Goal: Task Accomplishment & Management: Use online tool/utility

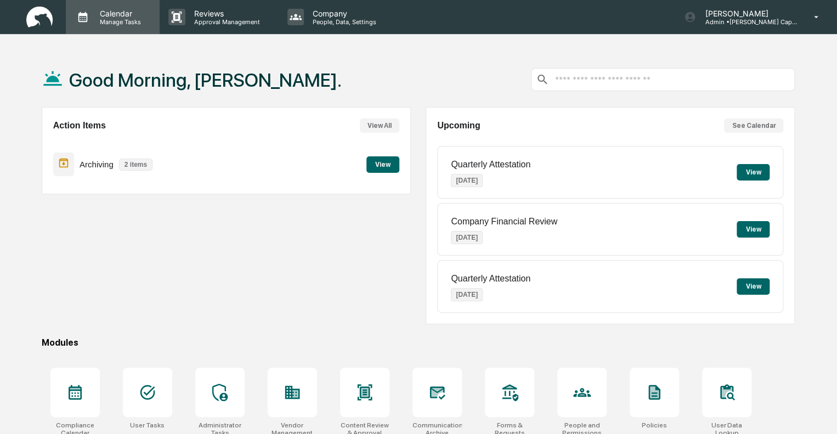
click at [120, 16] on p "Calendar" at bounding box center [118, 13] width 55 height 9
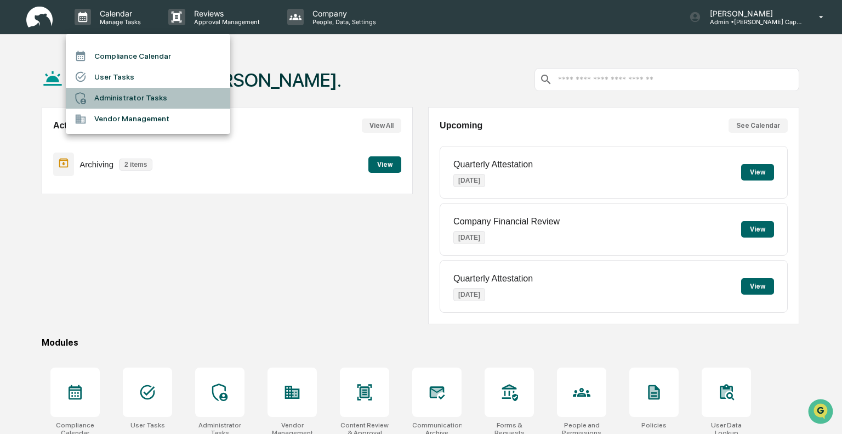
click at [128, 99] on li "Administrator Tasks" at bounding box center [148, 98] width 165 height 21
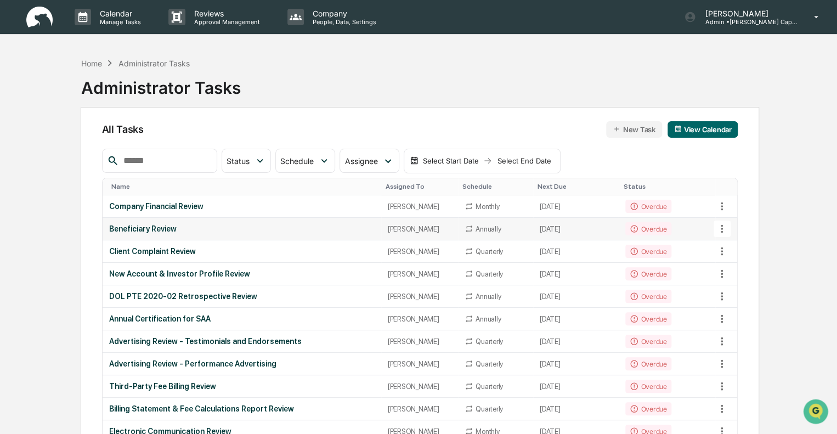
click at [248, 224] on div "Beneficiary Review" at bounding box center [241, 228] width 265 height 9
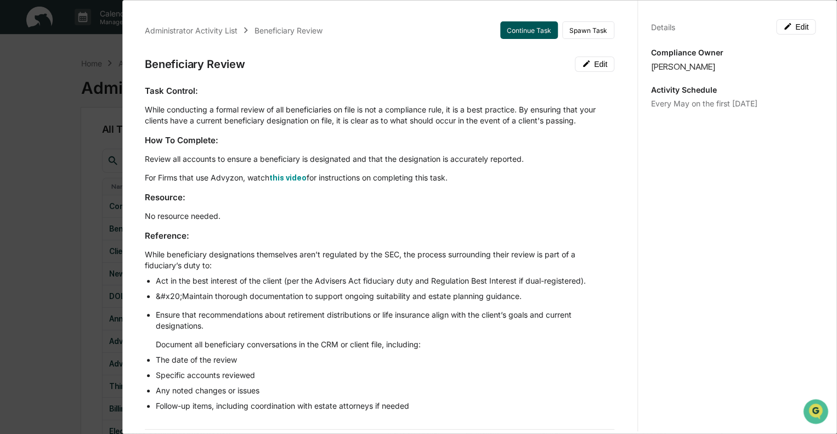
click at [508, 31] on button "Continue Task" at bounding box center [529, 30] width 58 height 18
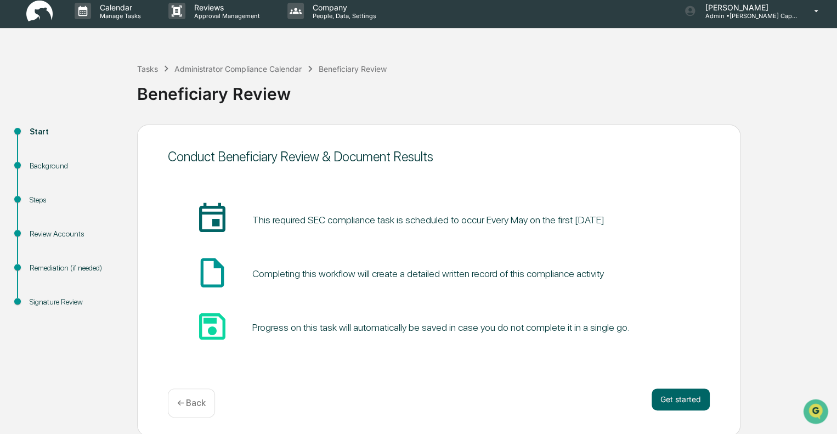
scroll to position [7, 0]
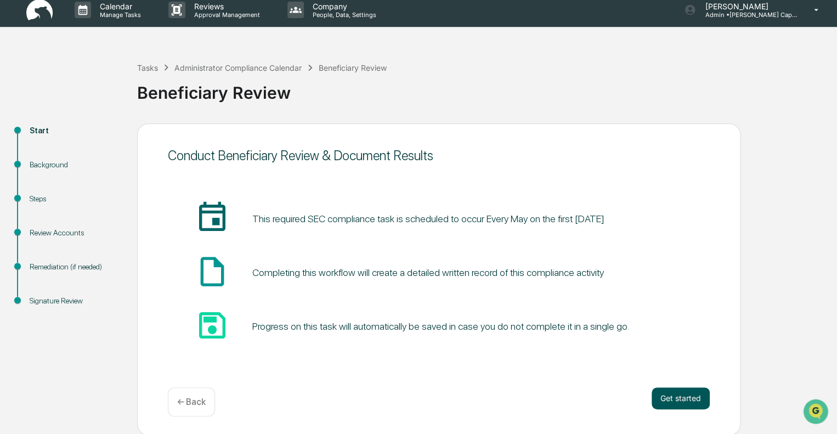
click at [662, 391] on button "Get started" at bounding box center [680, 398] width 58 height 22
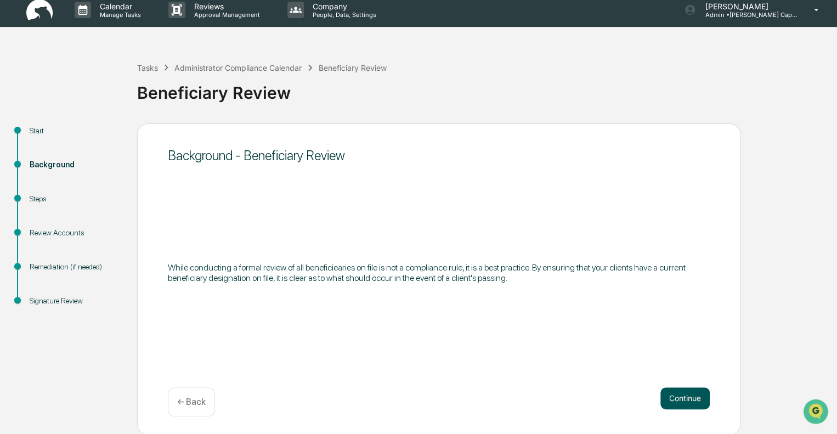
click at [683, 395] on button "Continue" at bounding box center [684, 398] width 49 height 22
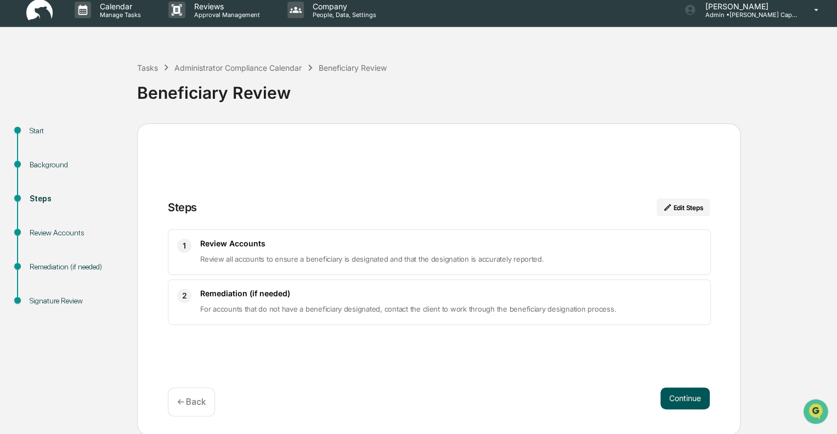
click at [693, 394] on button "Continue" at bounding box center [684, 398] width 49 height 22
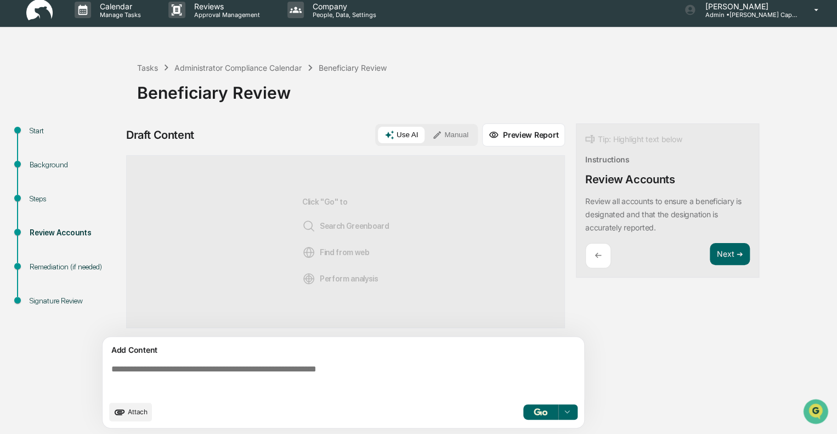
scroll to position [8, 0]
click at [202, 364] on textarea at bounding box center [345, 378] width 477 height 39
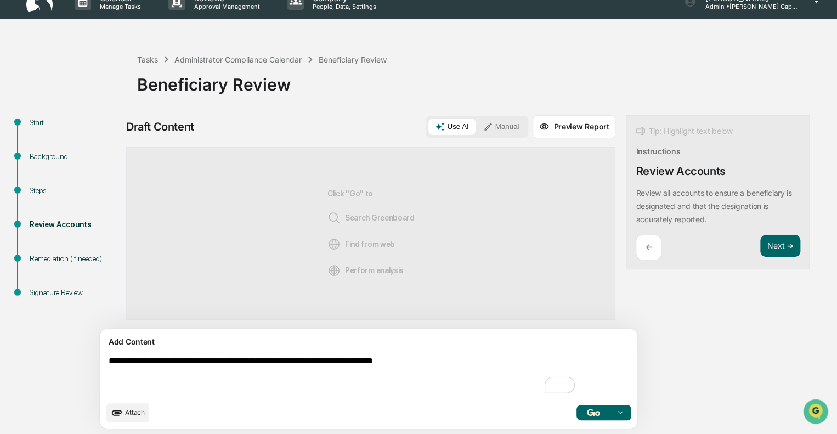
scroll to position [16, 0]
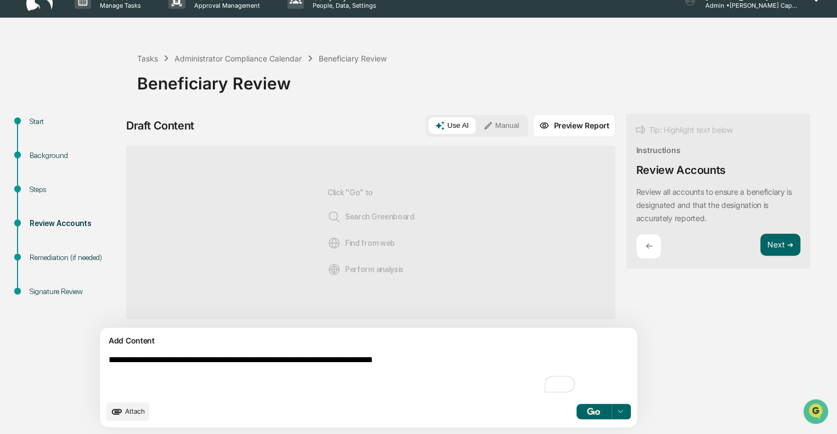
type textarea "**********"
click at [587, 410] on img "button" at bounding box center [593, 410] width 13 height 7
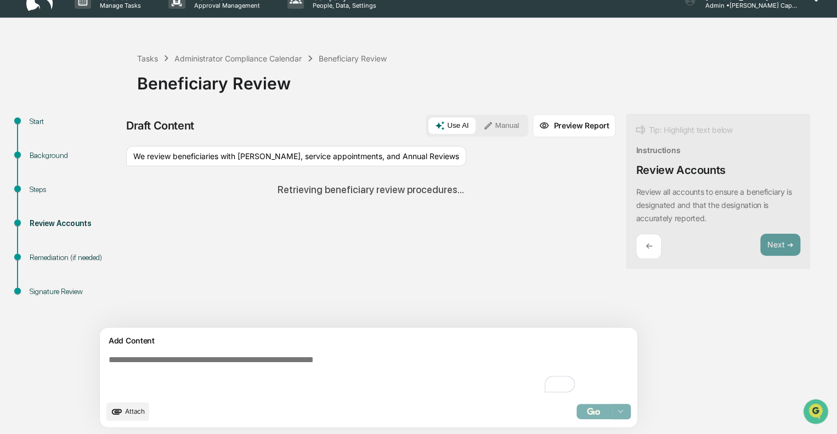
click at [645, 242] on p "←" at bounding box center [648, 246] width 7 height 10
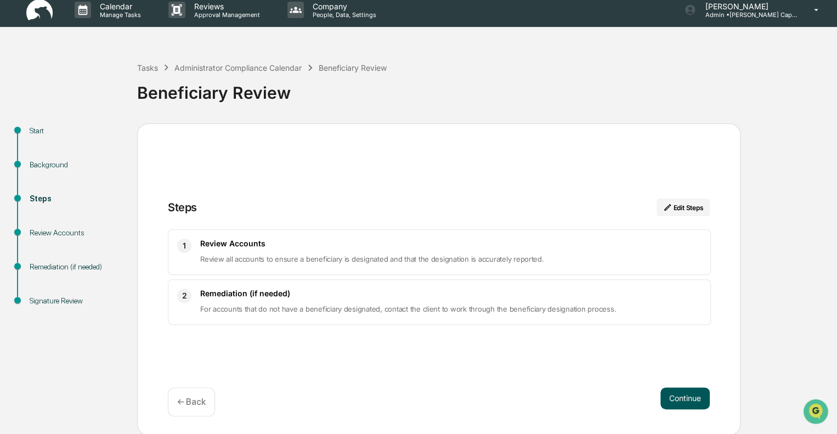
click at [685, 394] on button "Continue" at bounding box center [684, 398] width 49 height 22
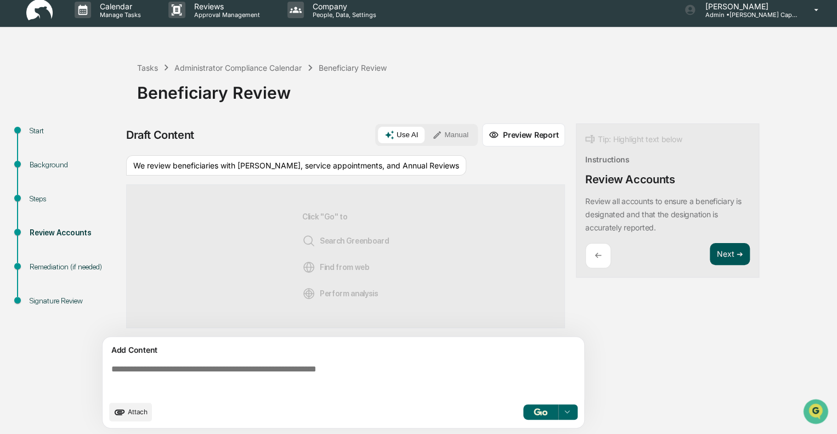
click at [723, 252] on button "Next ➔" at bounding box center [730, 254] width 40 height 22
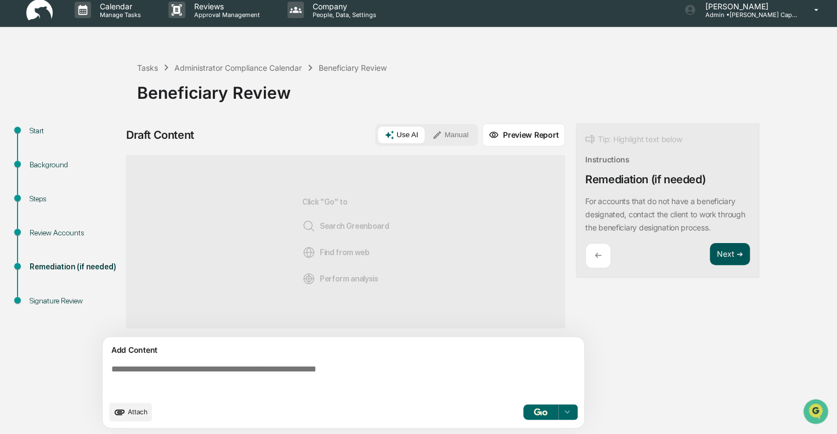
click at [726, 257] on button "Next ➔" at bounding box center [730, 254] width 40 height 22
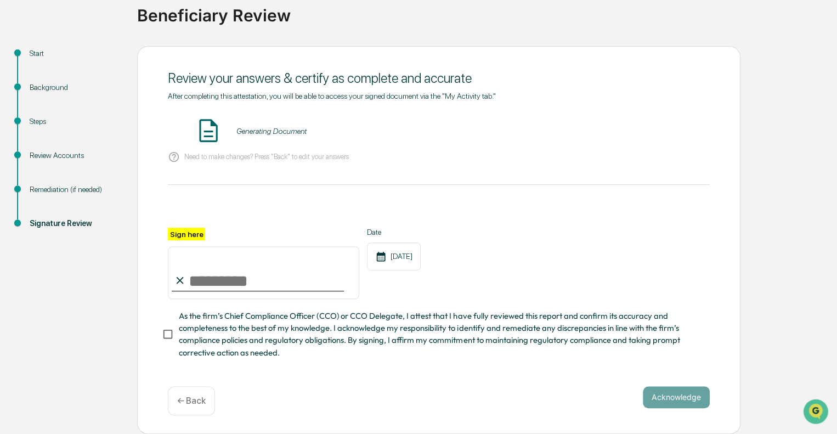
scroll to position [88, 0]
click at [662, 129] on button "VIEW" at bounding box center [646, 131] width 71 height 19
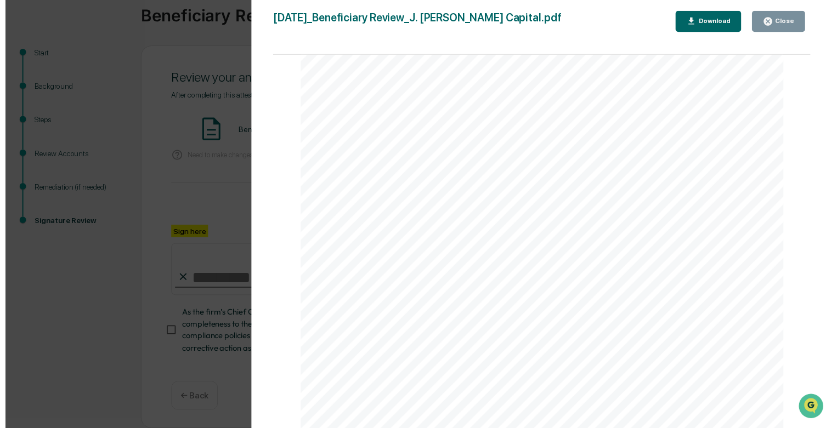
scroll to position [110, 0]
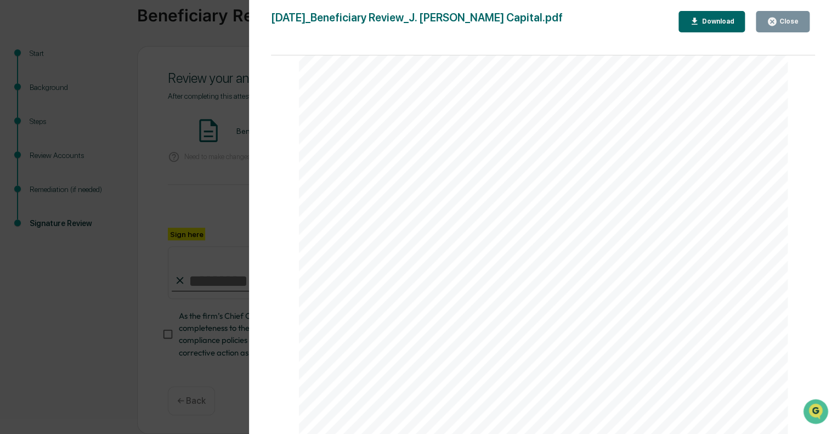
click at [788, 19] on div "Close" at bounding box center [787, 22] width 21 height 8
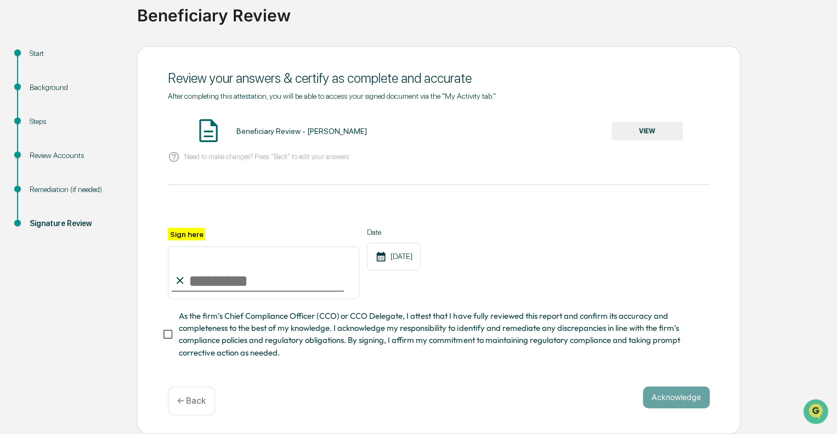
click at [208, 273] on input "Sign here" at bounding box center [263, 272] width 191 height 53
type input "**********"
click at [660, 395] on button "Acknowledge" at bounding box center [676, 397] width 67 height 22
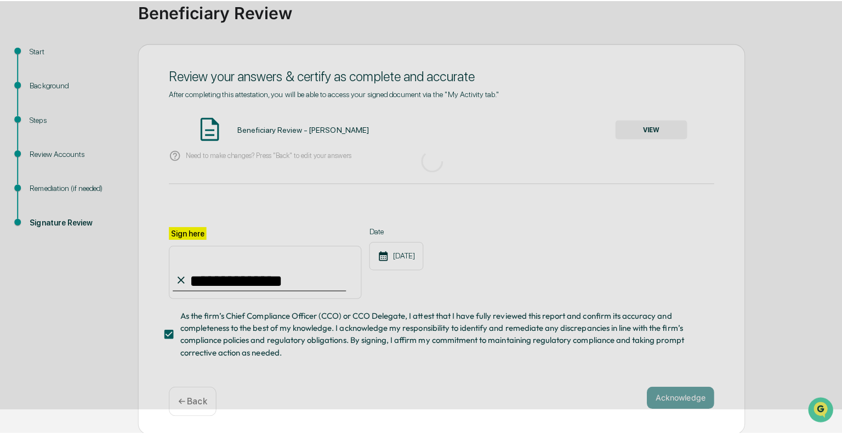
scroll to position [7, 0]
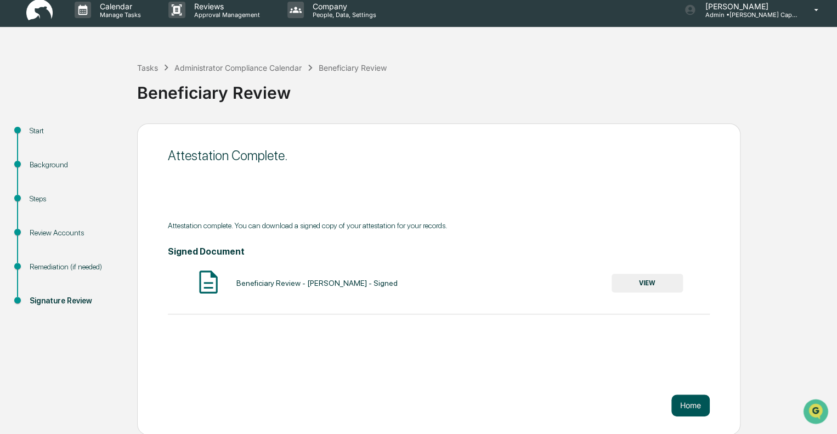
click at [695, 401] on button "Home" at bounding box center [690, 405] width 38 height 22
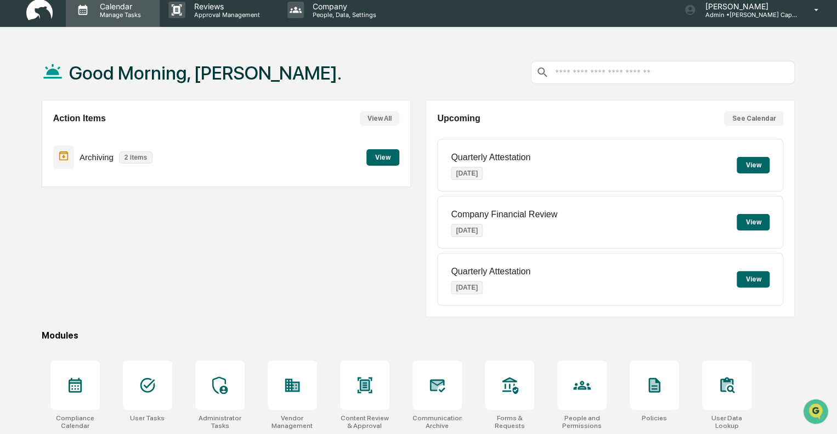
click at [97, 13] on p "Manage Tasks" at bounding box center [118, 15] width 55 height 8
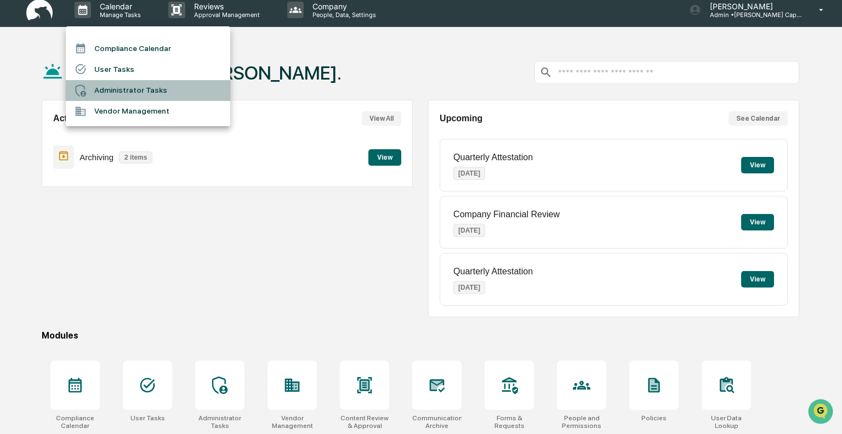
click at [118, 89] on li "Administrator Tasks" at bounding box center [148, 90] width 165 height 21
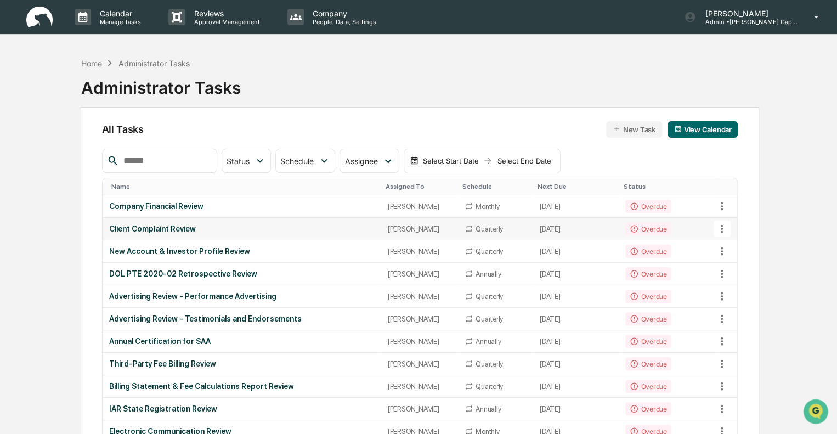
click at [381, 225] on td "[PERSON_NAME]" at bounding box center [419, 229] width 77 height 22
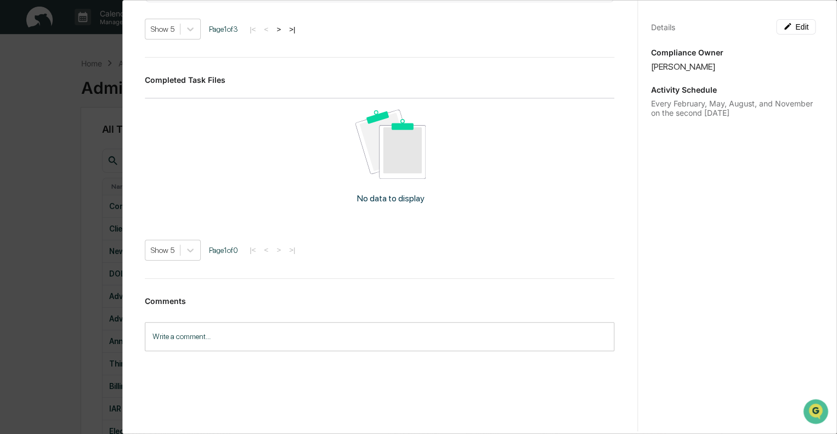
scroll to position [5, 0]
click at [209, 326] on input "Write a comment..." at bounding box center [379, 336] width 469 height 29
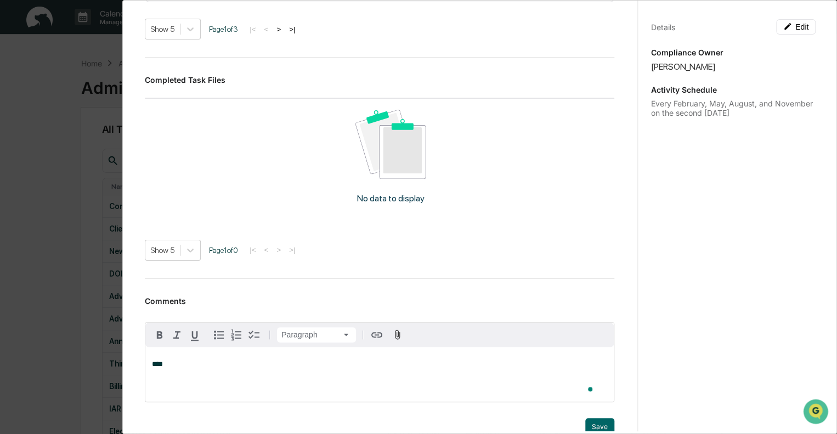
scroll to position [673, 0]
click at [585, 418] on button "Save" at bounding box center [599, 427] width 29 height 18
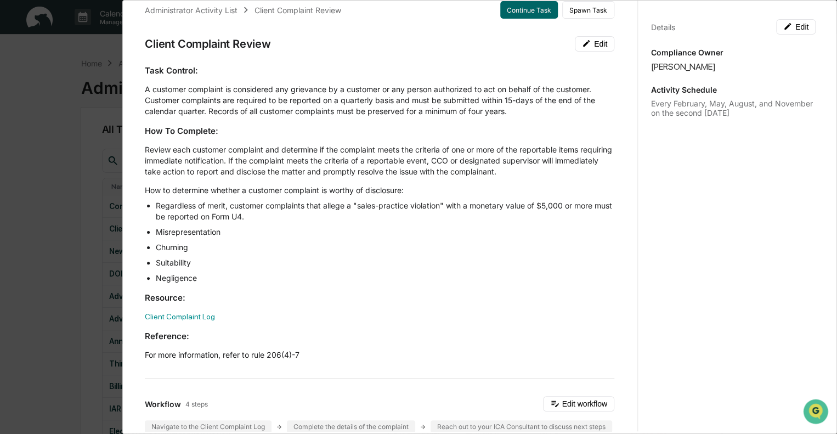
scroll to position [0, 0]
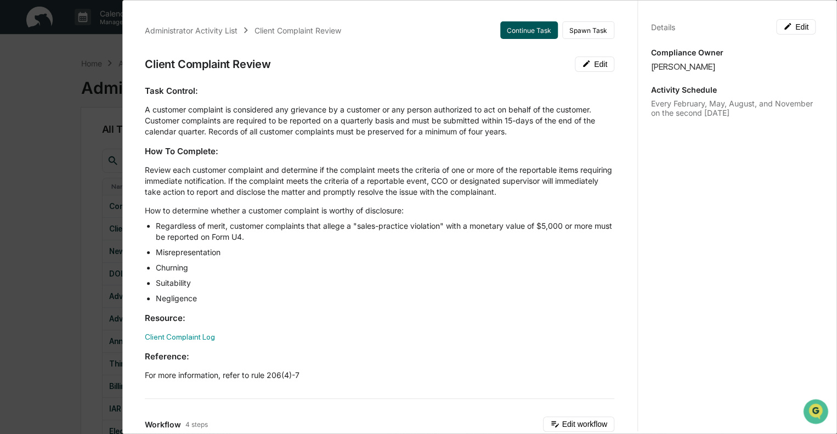
click at [519, 28] on button "Continue Task" at bounding box center [529, 30] width 58 height 18
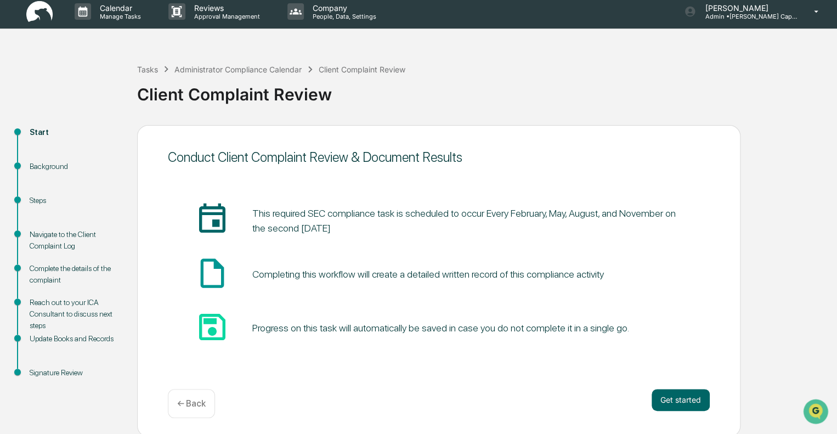
scroll to position [7, 0]
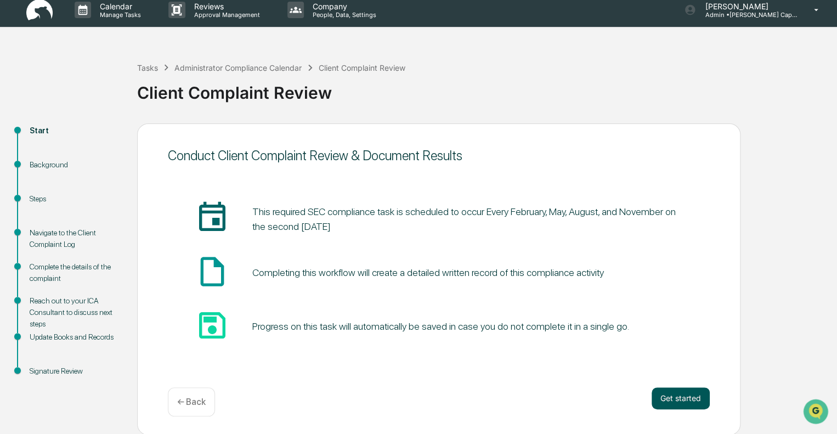
click at [685, 395] on button "Get started" at bounding box center [680, 398] width 58 height 22
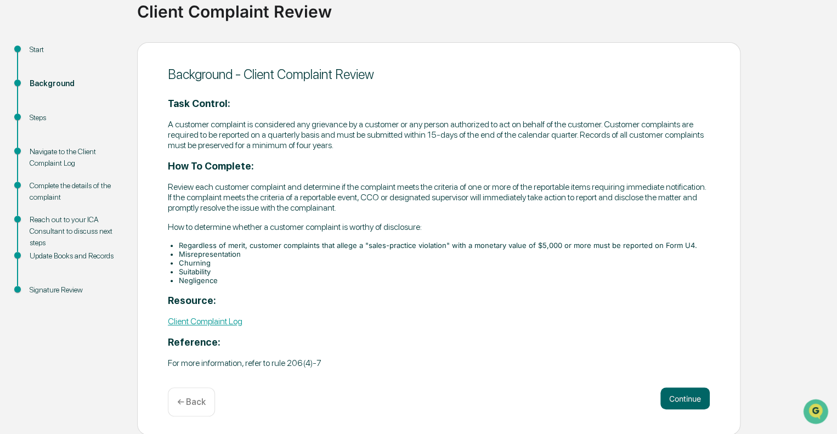
scroll to position [89, 0]
click at [678, 396] on button "Continue" at bounding box center [684, 397] width 49 height 22
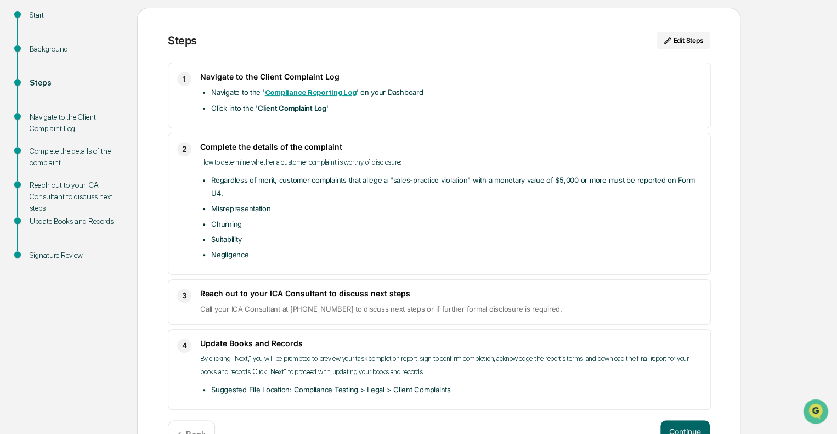
scroll to position [142, 0]
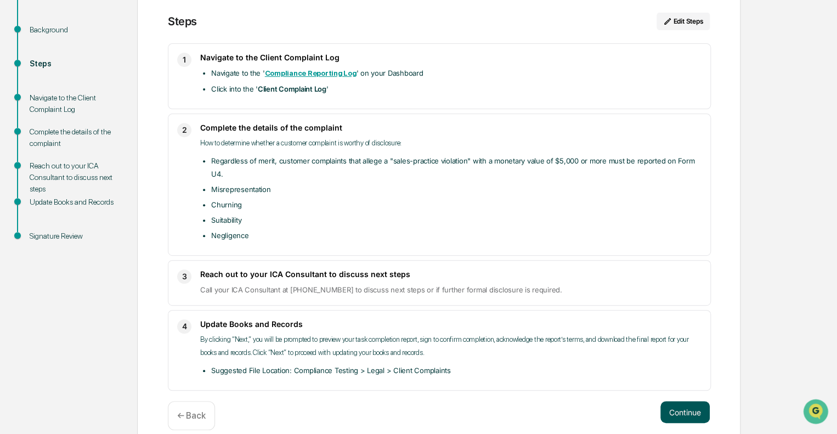
click at [675, 401] on button "Continue" at bounding box center [684, 412] width 49 height 22
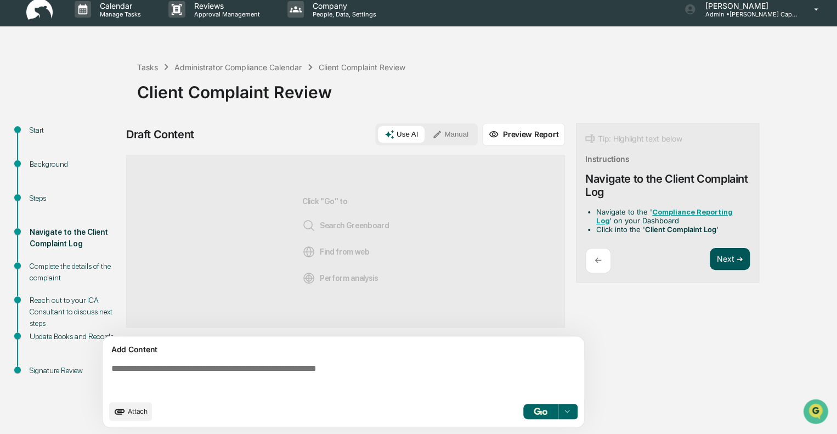
click at [724, 260] on button "Next ➔" at bounding box center [730, 259] width 40 height 22
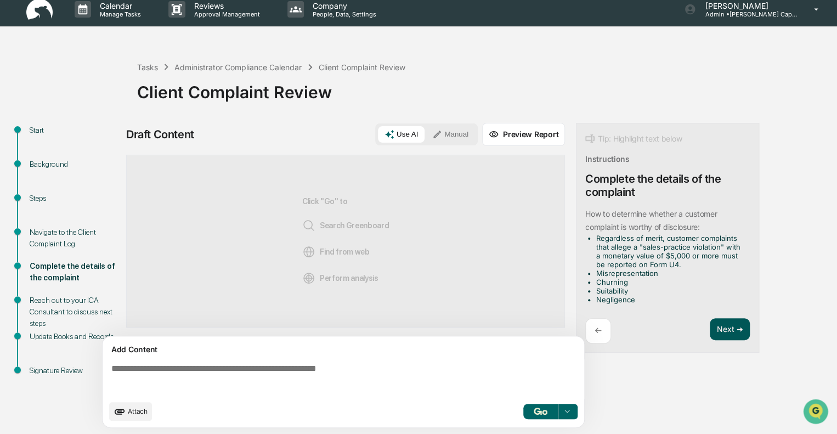
click at [723, 328] on button "Next ➔" at bounding box center [730, 329] width 40 height 22
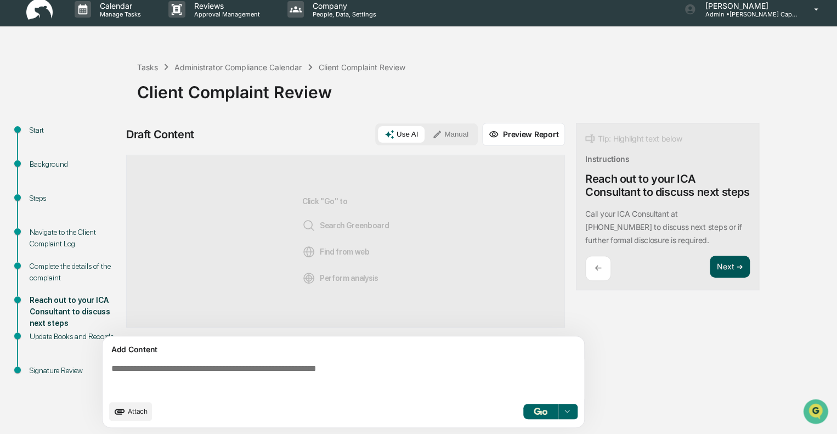
click at [722, 278] on button "Next ➔" at bounding box center [730, 267] width 40 height 22
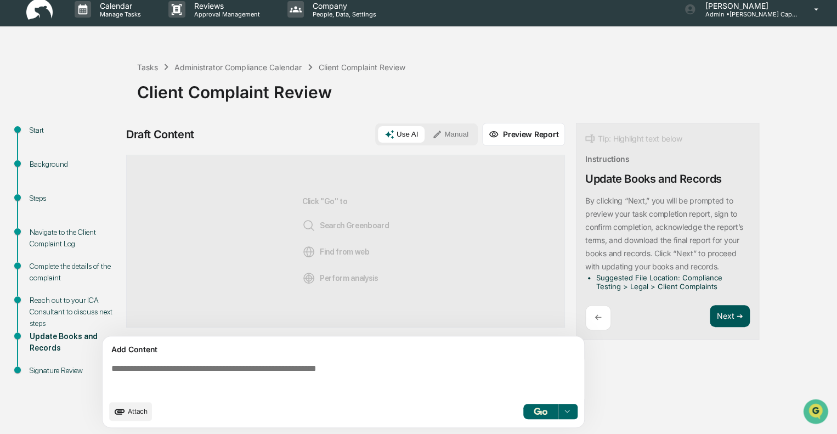
click at [724, 312] on button "Next ➔" at bounding box center [730, 316] width 40 height 22
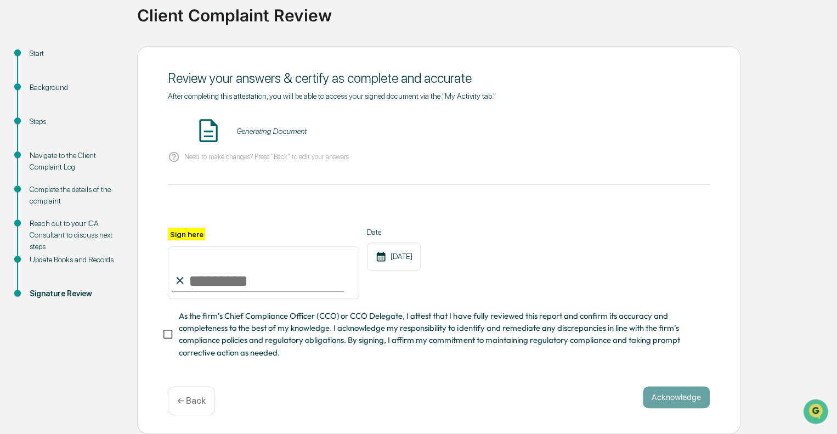
scroll to position [88, 0]
click at [209, 277] on input "Sign here" at bounding box center [263, 272] width 191 height 53
type input "**********"
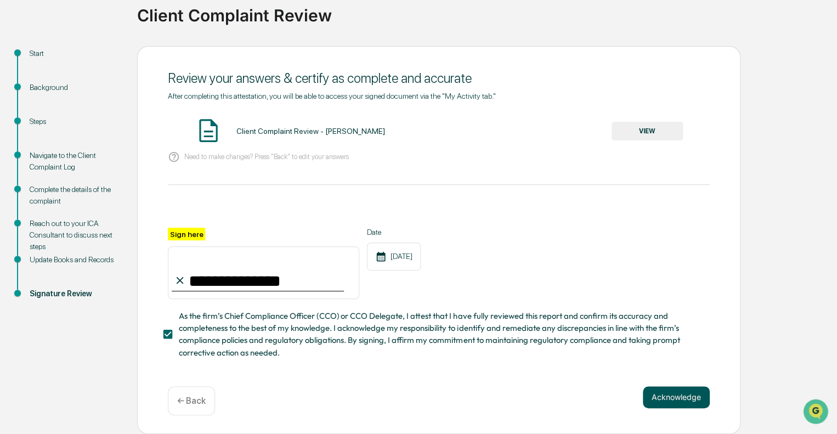
click at [678, 399] on button "Acknowledge" at bounding box center [676, 397] width 67 height 22
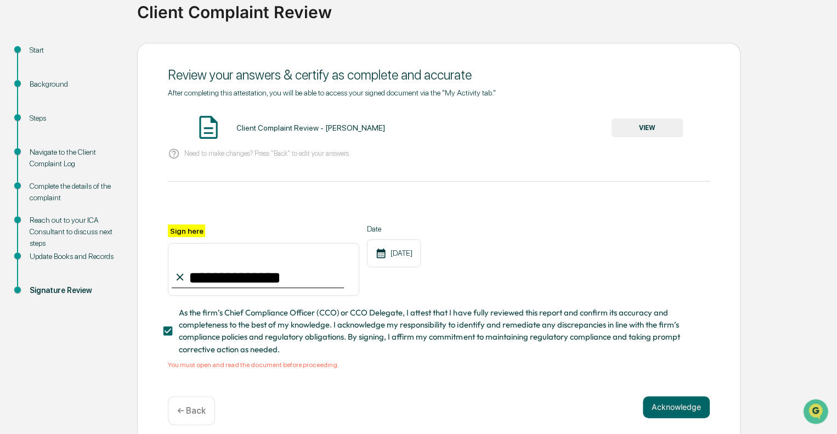
click at [632, 124] on button "VIEW" at bounding box center [646, 127] width 71 height 19
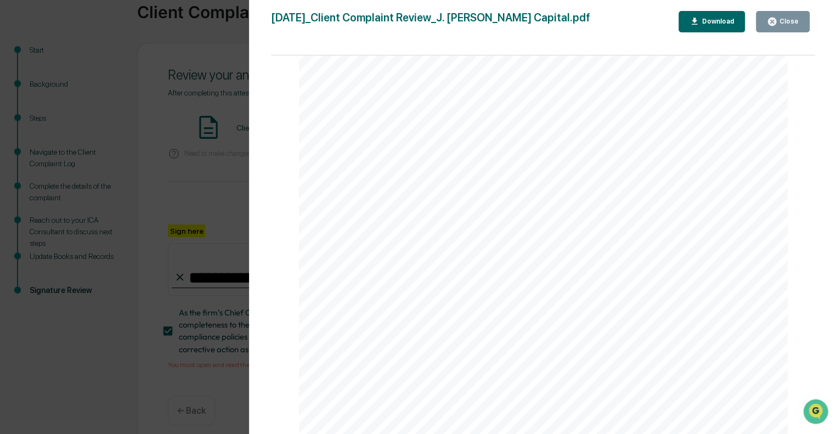
scroll to position [329, 0]
click at [382, 240] on link at bounding box center [375, 243] width 48 height 13
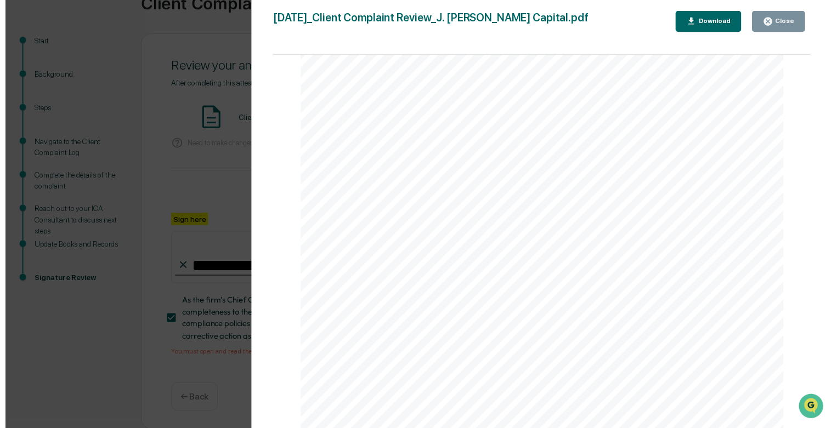
scroll to position [101, 0]
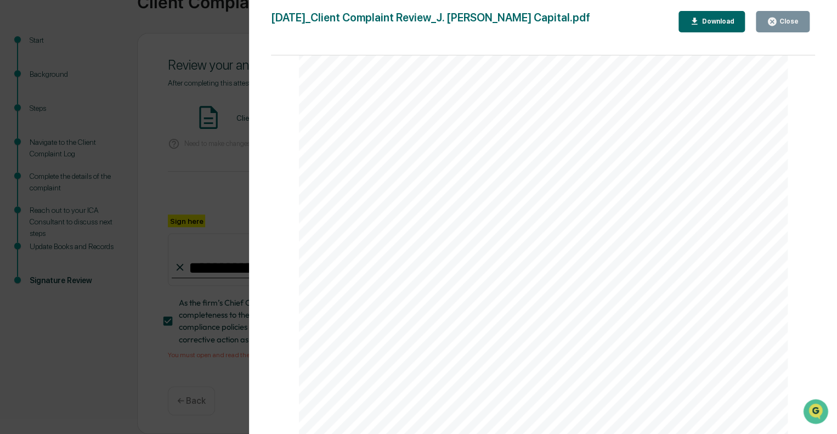
drag, startPoint x: 785, startPoint y: 22, endPoint x: 736, endPoint y: 56, distance: 59.8
click at [785, 22] on div "Close" at bounding box center [787, 22] width 21 height 8
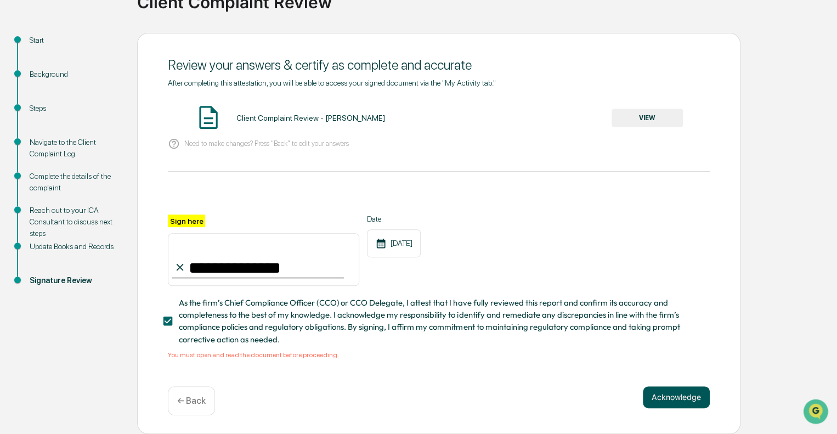
click at [665, 400] on button "Acknowledge" at bounding box center [676, 397] width 67 height 22
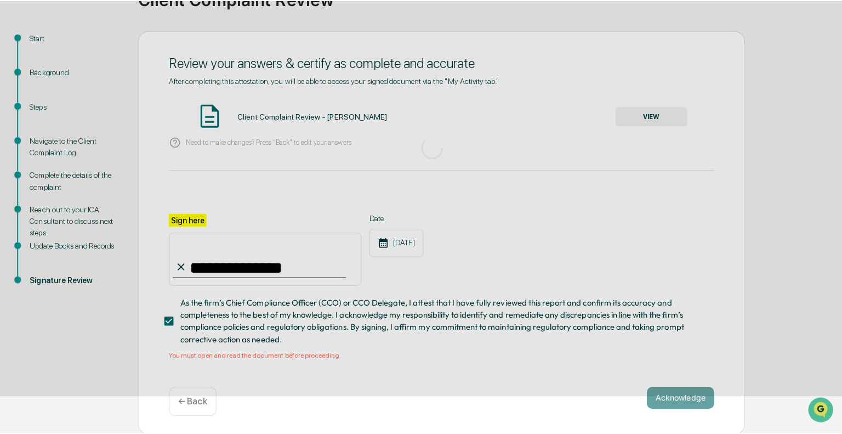
scroll to position [7, 0]
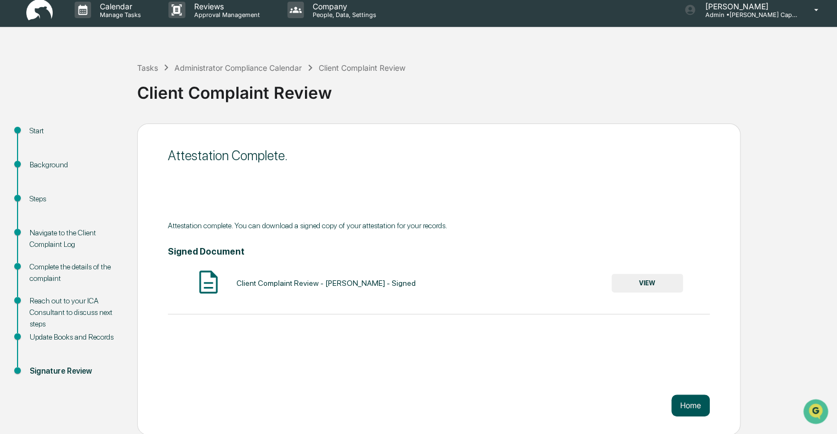
click at [689, 405] on button "Home" at bounding box center [690, 405] width 38 height 22
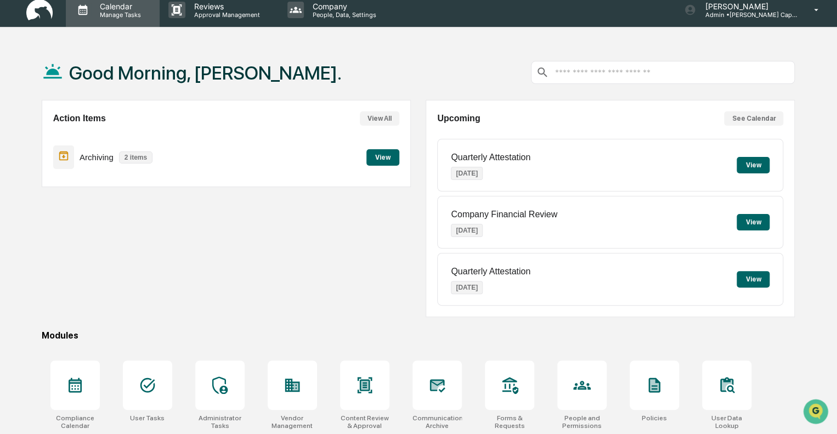
click at [118, 3] on p "Calendar" at bounding box center [118, 6] width 55 height 9
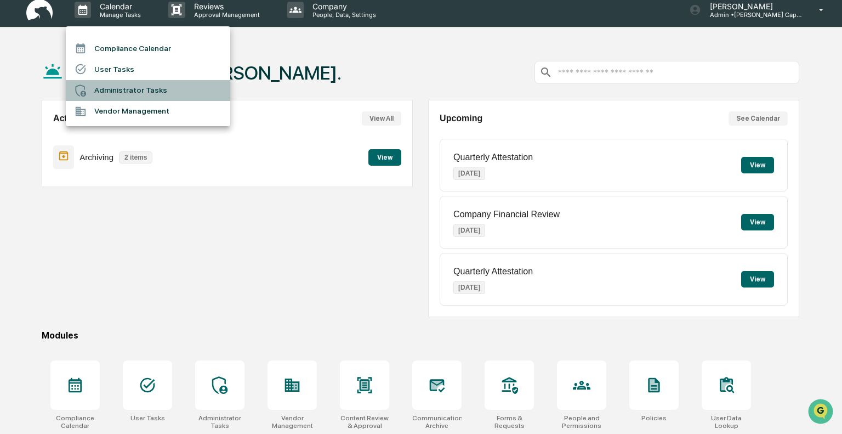
click at [106, 89] on li "Administrator Tasks" at bounding box center [148, 90] width 165 height 21
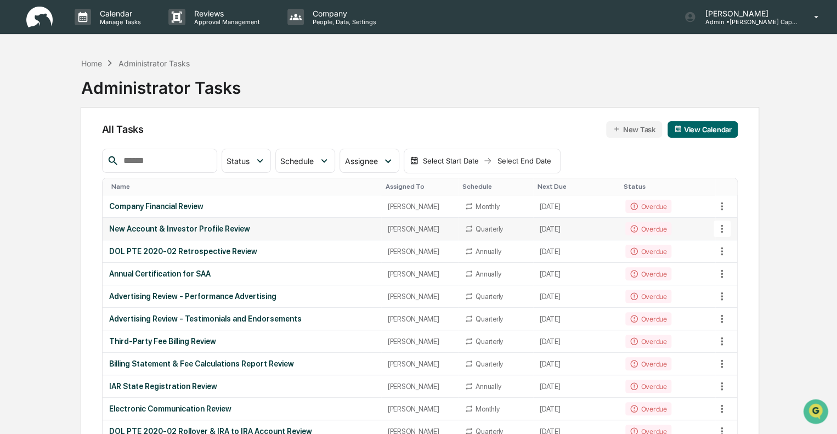
click at [228, 226] on div "New Account & Investor Profile Review" at bounding box center [241, 228] width 265 height 9
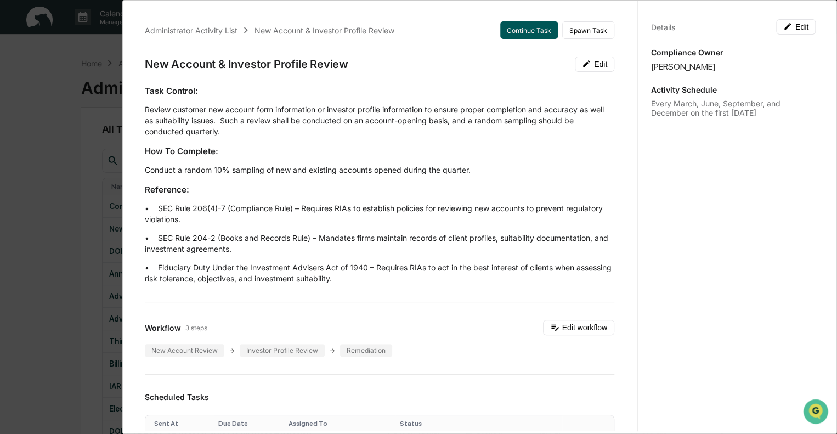
click at [517, 27] on button "Continue Task" at bounding box center [529, 30] width 58 height 18
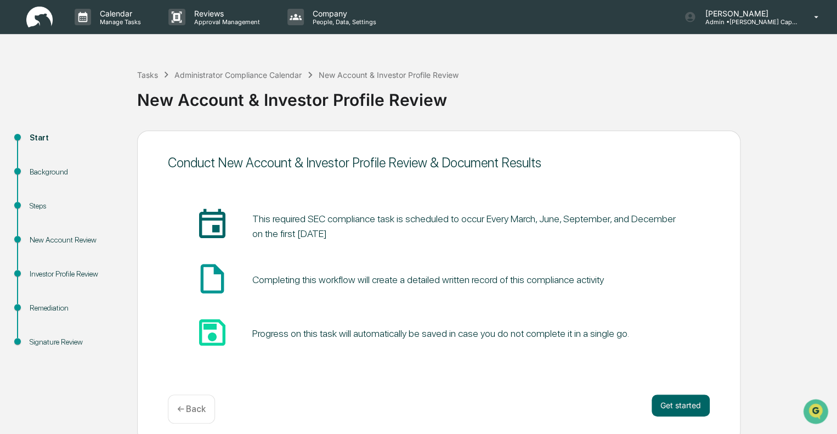
scroll to position [7, 0]
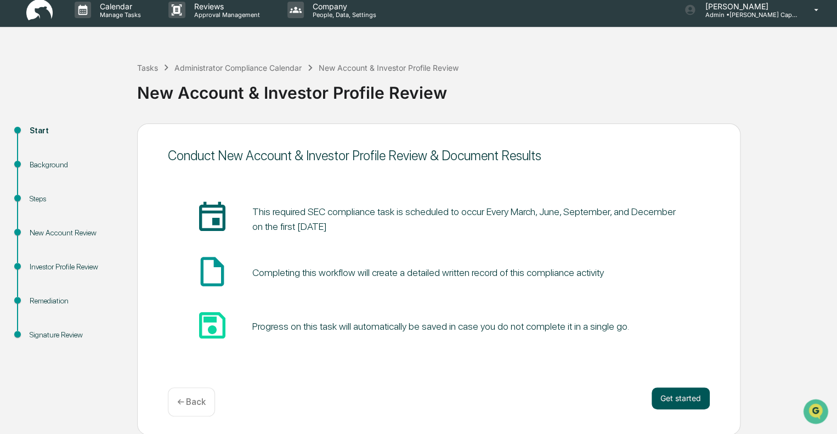
click at [666, 394] on button "Get started" at bounding box center [680, 398] width 58 height 22
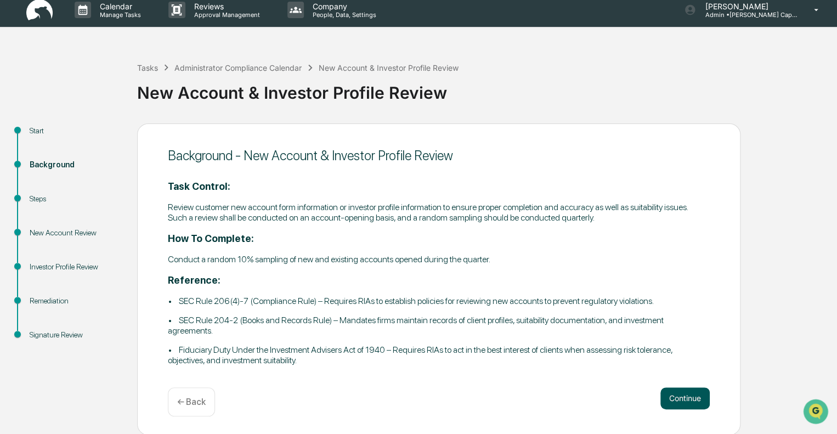
click at [684, 394] on button "Continue" at bounding box center [684, 398] width 49 height 22
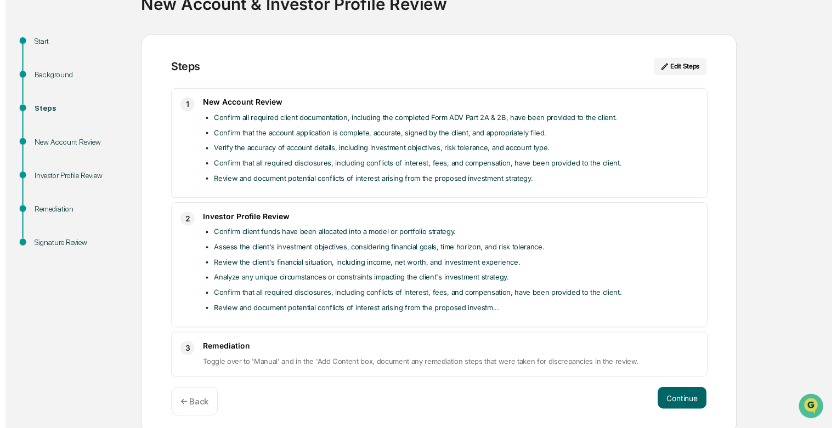
scroll to position [101, 0]
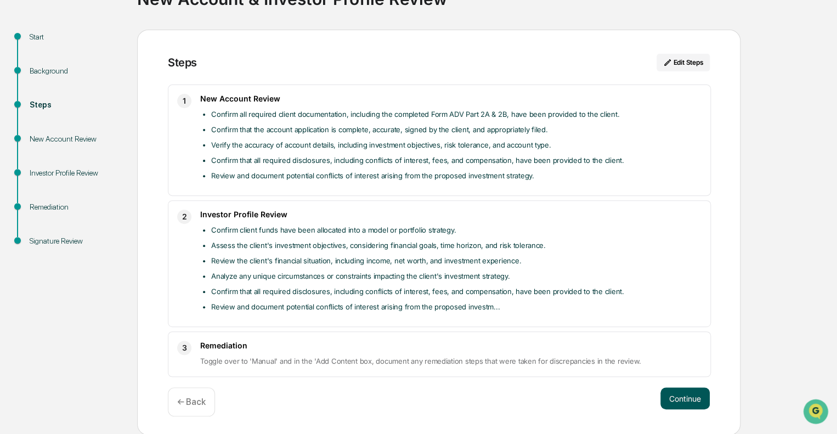
click at [676, 396] on button "Continue" at bounding box center [684, 398] width 49 height 22
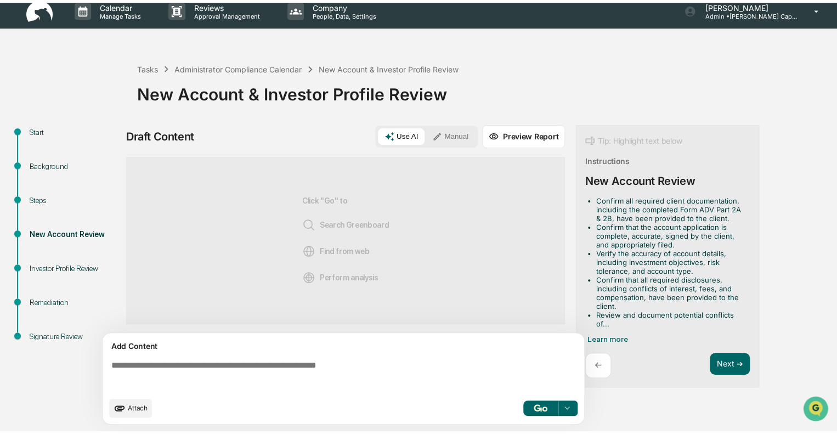
scroll to position [8, 0]
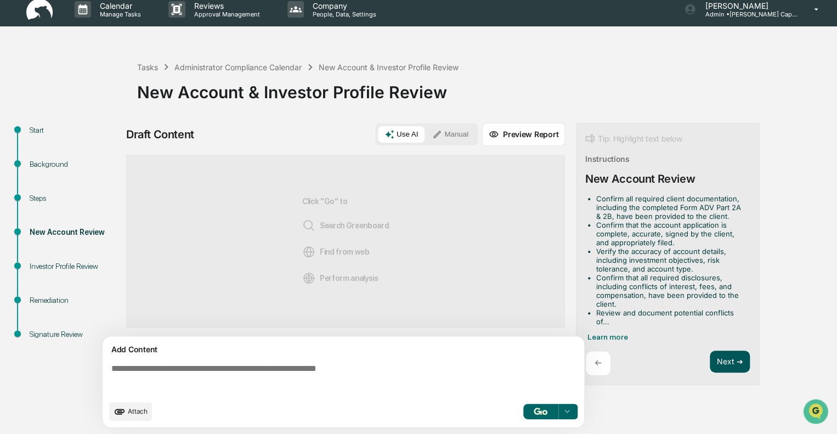
click at [722, 357] on button "Next ➔" at bounding box center [730, 361] width 40 height 22
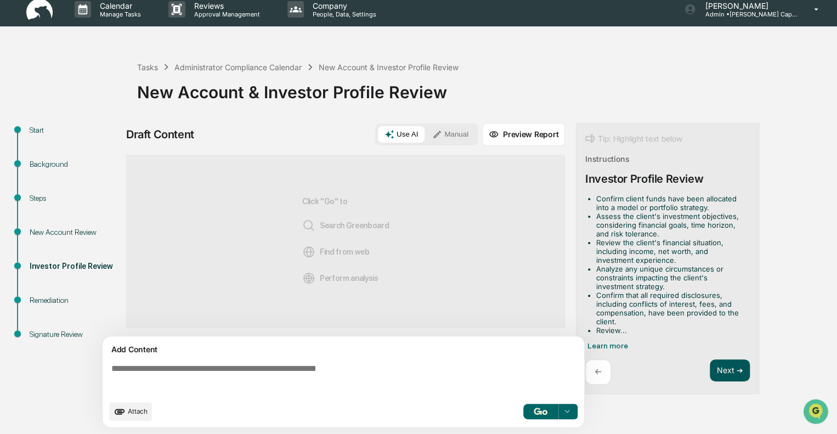
click at [719, 364] on button "Next ➔" at bounding box center [730, 370] width 40 height 22
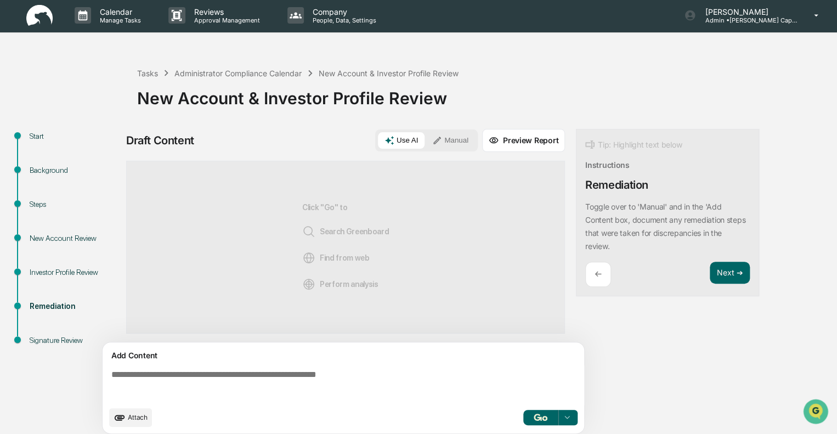
scroll to position [0, 0]
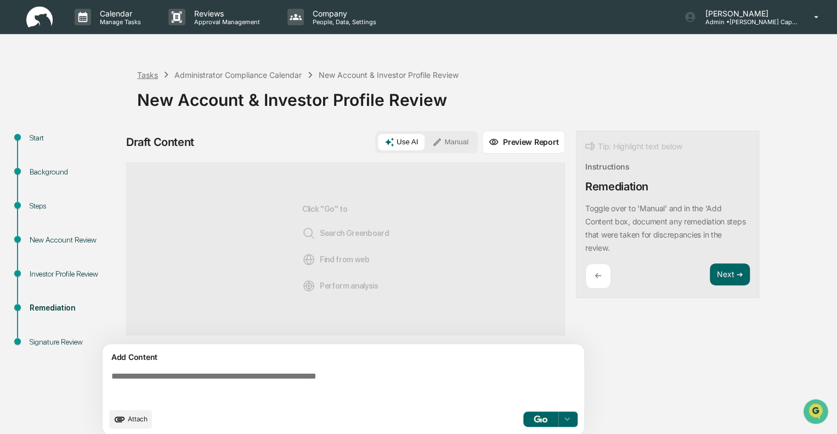
click at [146, 72] on div "Tasks" at bounding box center [147, 74] width 21 height 9
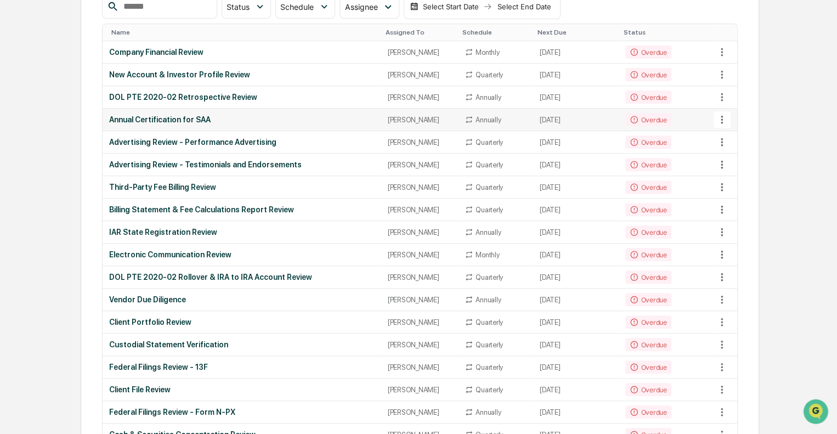
scroll to position [165, 0]
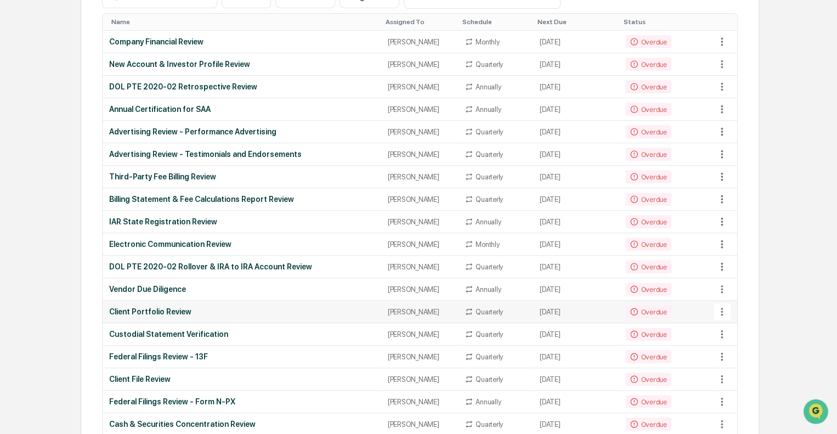
click at [319, 313] on div "Client Portfolio Review" at bounding box center [241, 311] width 265 height 9
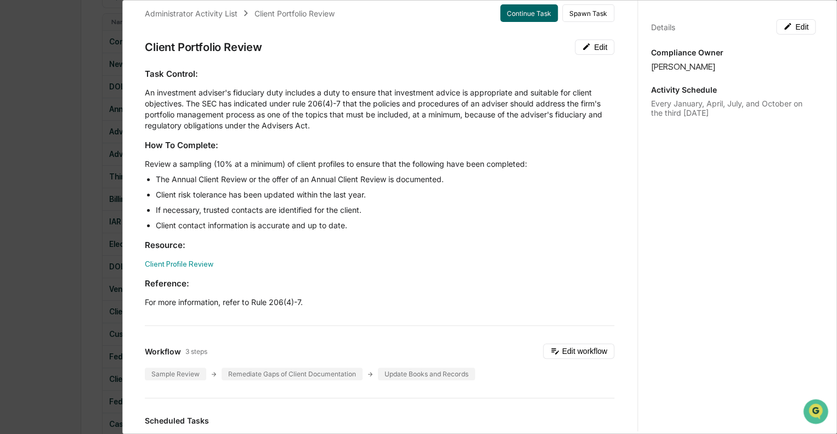
scroll to position [0, 0]
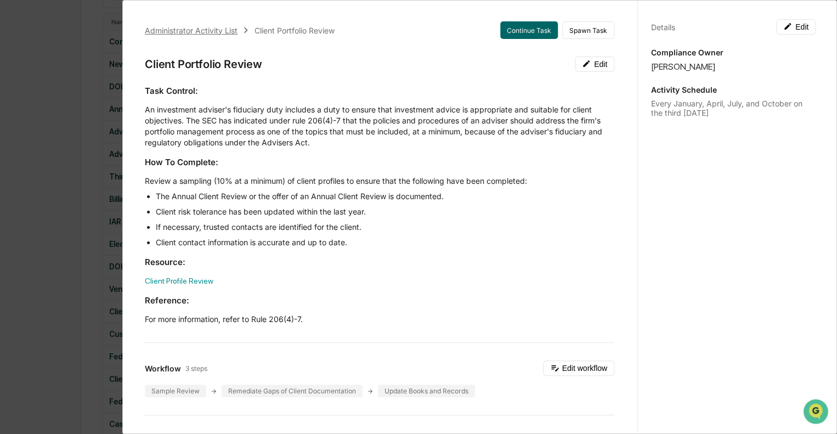
click at [189, 33] on div "Administrator Activity List" at bounding box center [191, 30] width 93 height 9
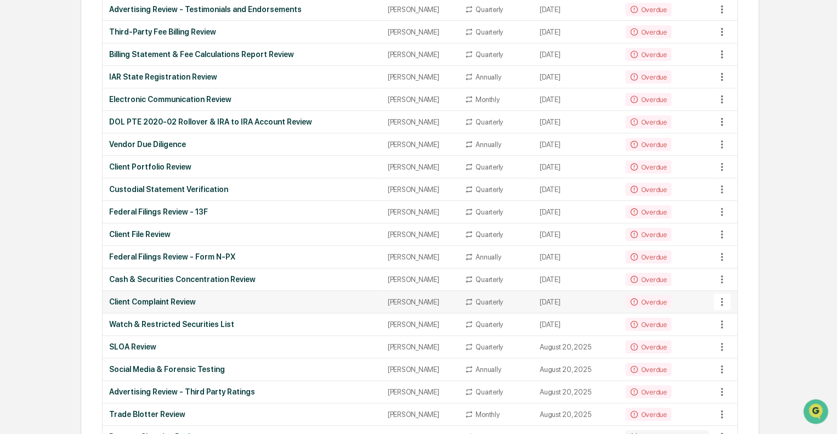
scroll to position [329, 0]
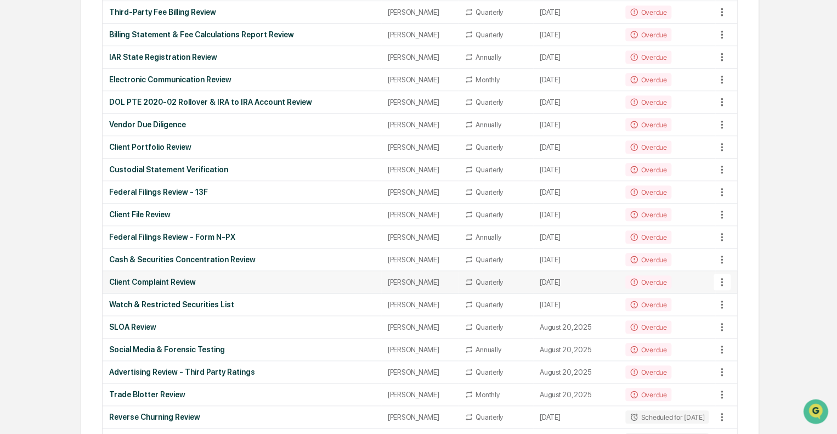
click at [182, 280] on div "Client Complaint Review" at bounding box center [241, 281] width 265 height 9
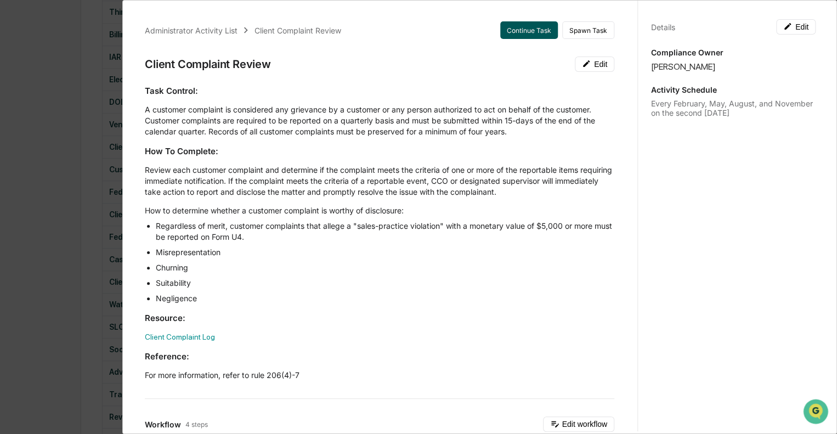
click at [516, 27] on button "Continue Task" at bounding box center [529, 30] width 58 height 18
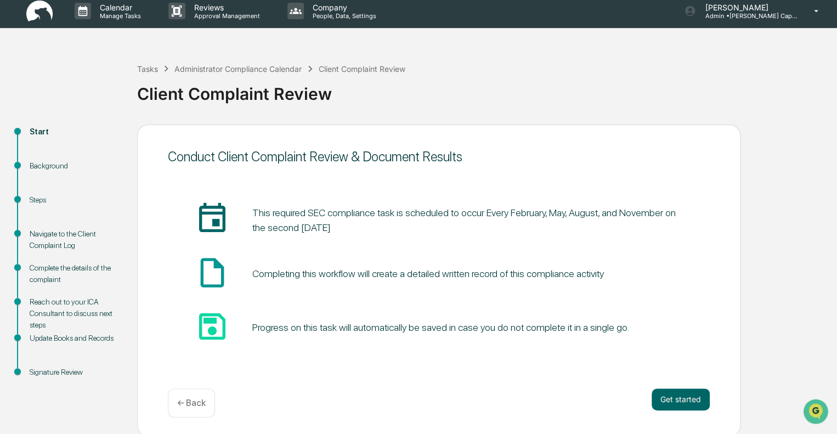
scroll to position [7, 0]
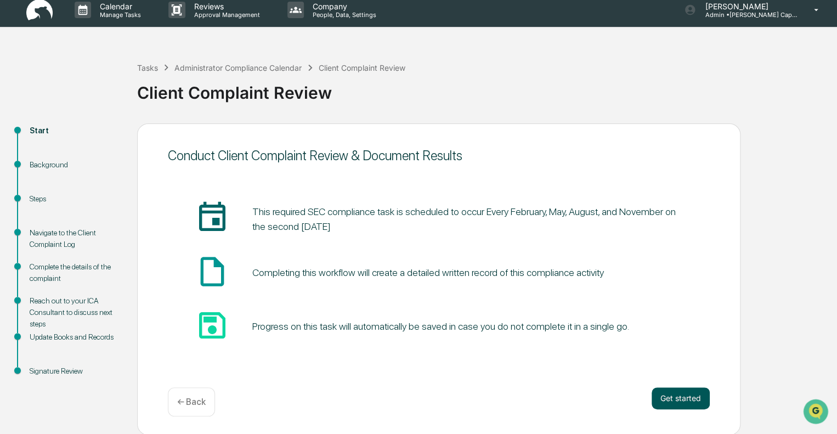
click at [673, 397] on button "Get started" at bounding box center [680, 398] width 58 height 22
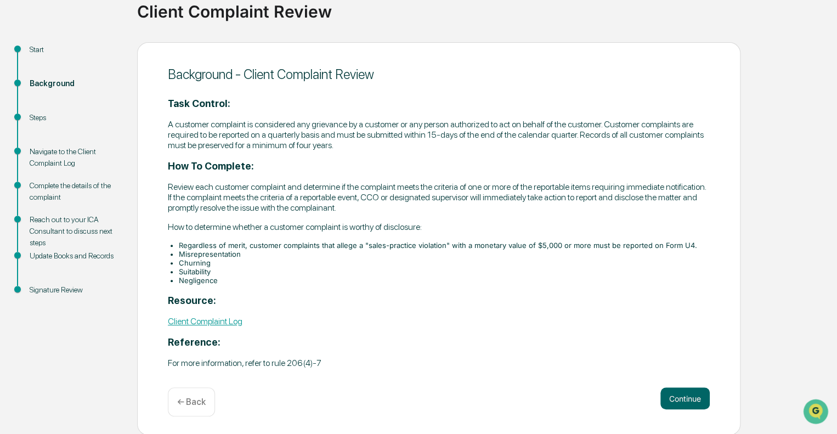
scroll to position [89, 0]
click at [683, 402] on button "Continue" at bounding box center [684, 397] width 49 height 22
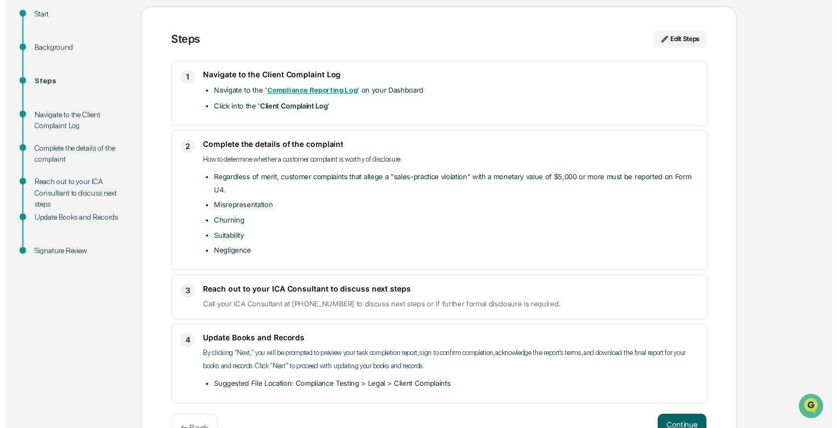
scroll to position [142, 0]
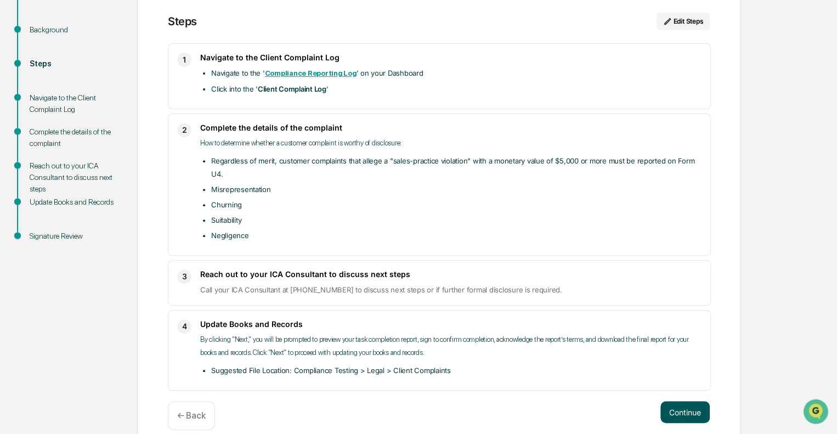
click at [689, 401] on button "Continue" at bounding box center [684, 412] width 49 height 22
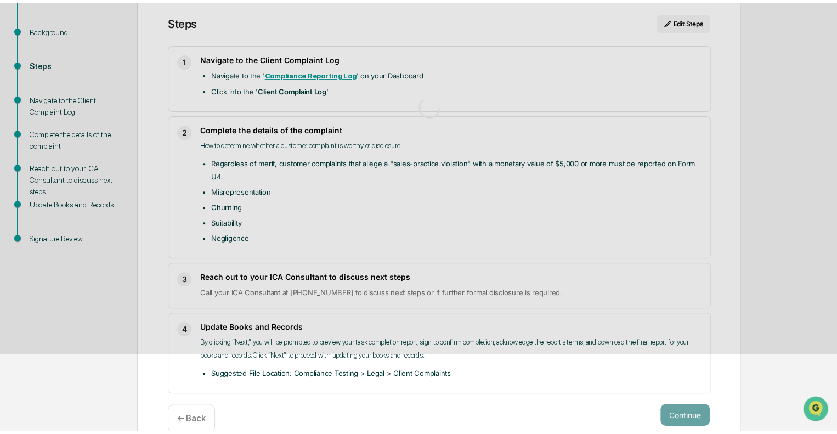
scroll to position [8, 0]
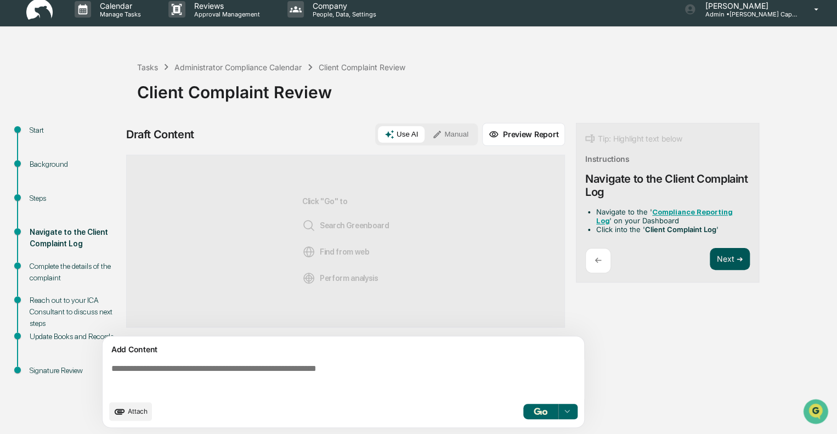
click at [718, 252] on button "Next ➔" at bounding box center [730, 259] width 40 height 22
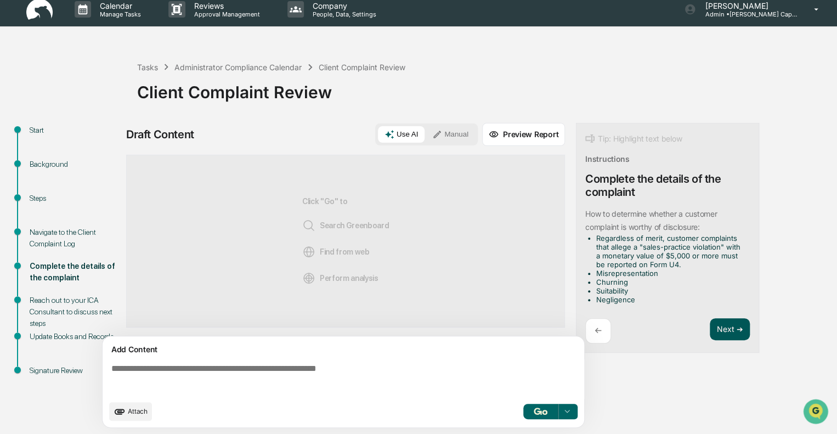
click at [724, 321] on button "Next ➔" at bounding box center [730, 329] width 40 height 22
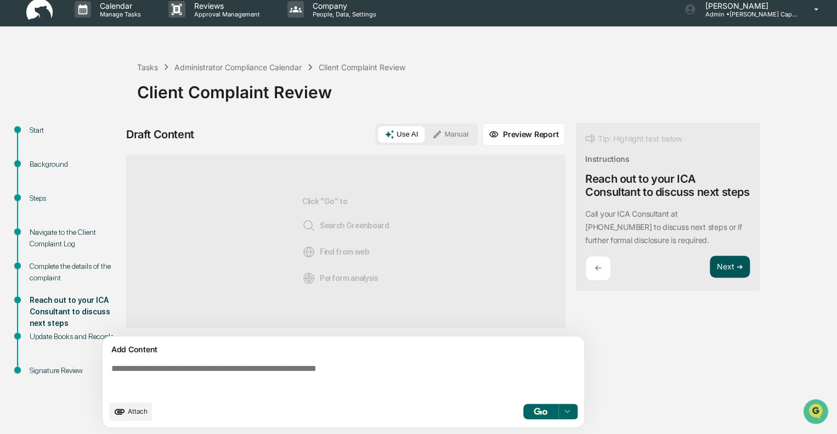
click at [727, 268] on button "Next ➔" at bounding box center [730, 267] width 40 height 22
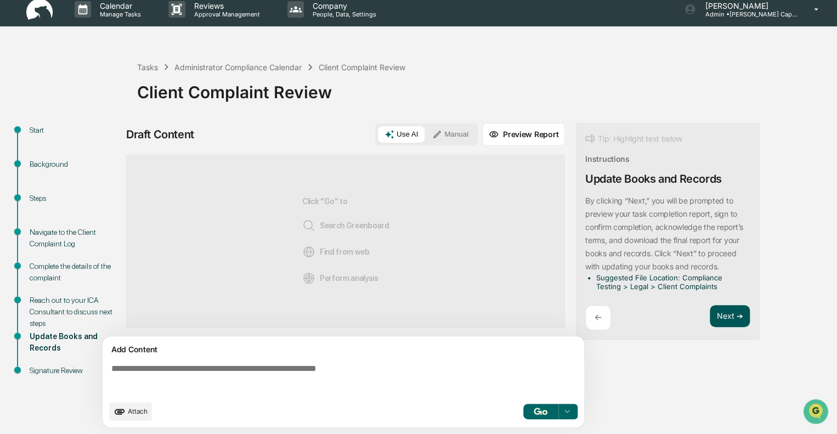
click at [734, 316] on button "Next ➔" at bounding box center [730, 316] width 40 height 22
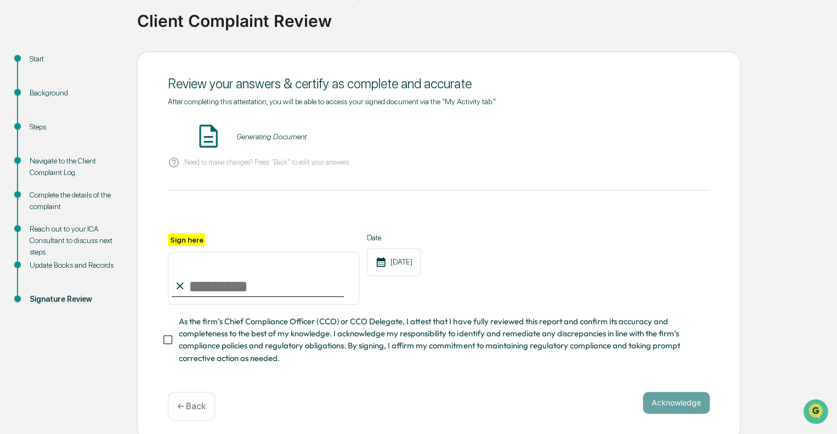
scroll to position [88, 0]
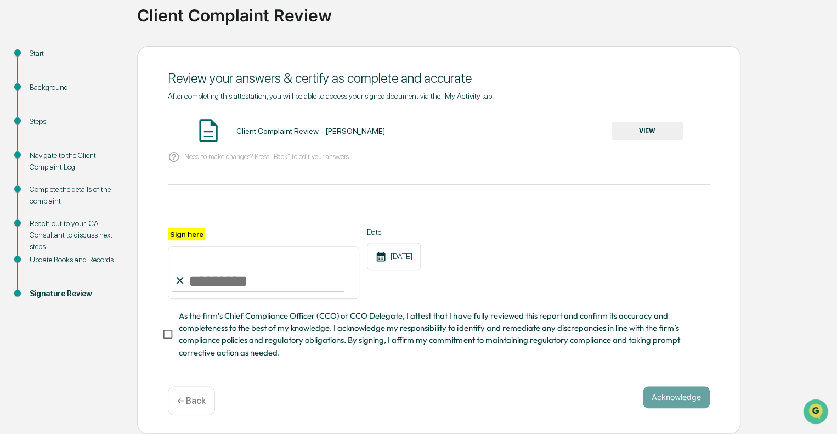
click at [621, 126] on button "VIEW" at bounding box center [646, 131] width 71 height 19
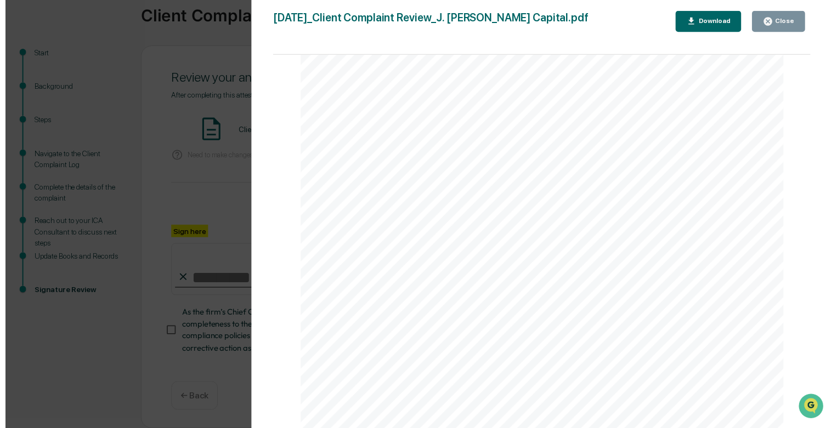
scroll to position [1066, 0]
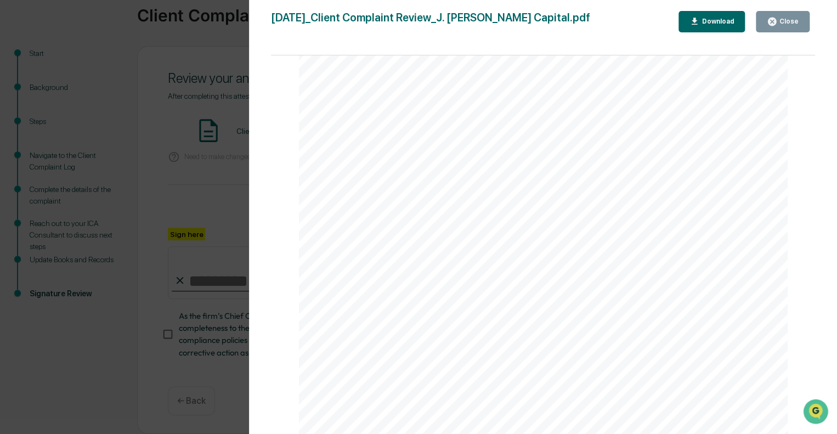
drag, startPoint x: 776, startPoint y: 23, endPoint x: 752, endPoint y: 42, distance: 30.4
click at [775, 23] on icon "button" at bounding box center [772, 21] width 10 height 10
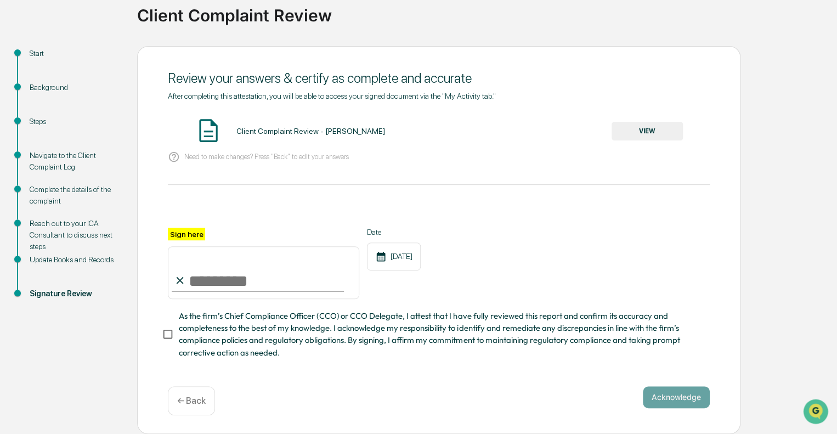
click at [224, 277] on input "Sign here" at bounding box center [263, 272] width 191 height 53
type input "**********"
click at [663, 401] on button "Acknowledge" at bounding box center [676, 397] width 67 height 22
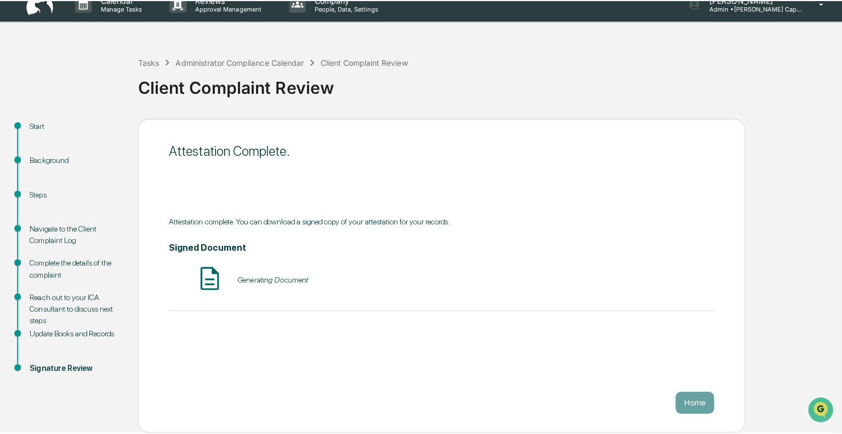
scroll to position [7, 0]
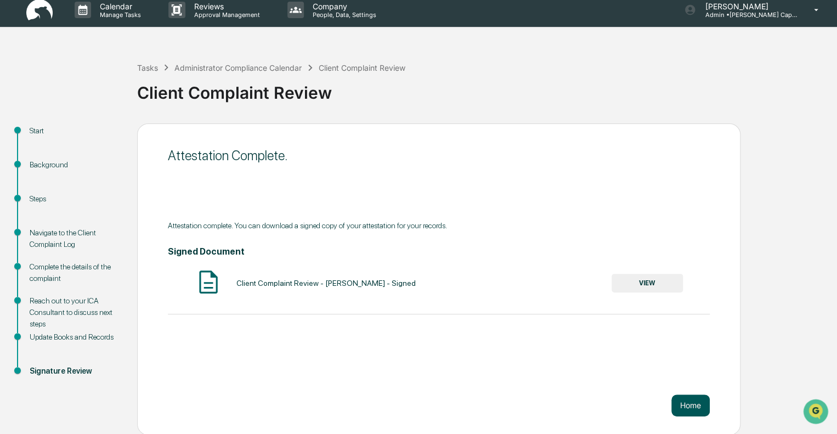
click at [698, 401] on button "Home" at bounding box center [690, 405] width 38 height 22
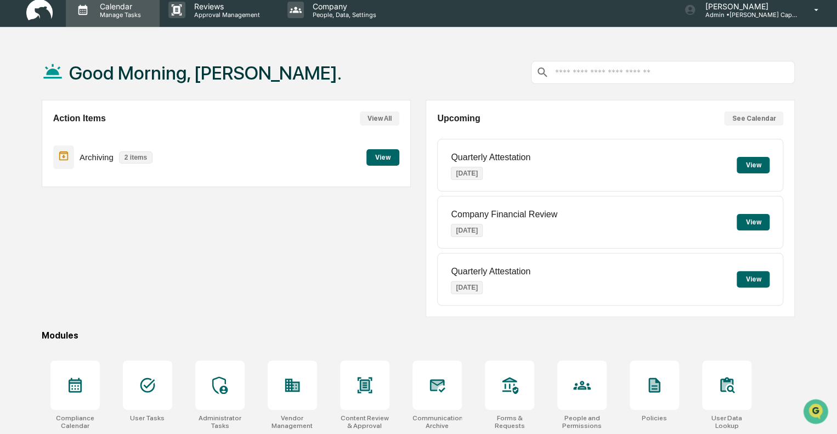
click at [106, 11] on p "Manage Tasks" at bounding box center [118, 15] width 55 height 8
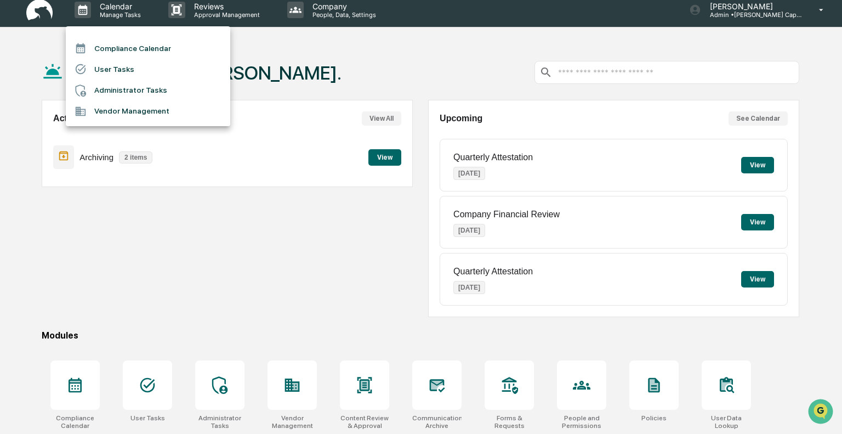
click at [118, 87] on li "Administrator Tasks" at bounding box center [148, 90] width 165 height 21
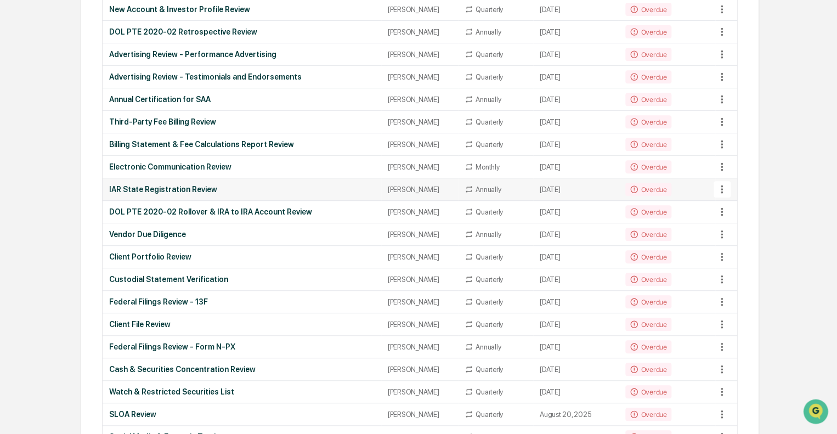
scroll to position [110, 0]
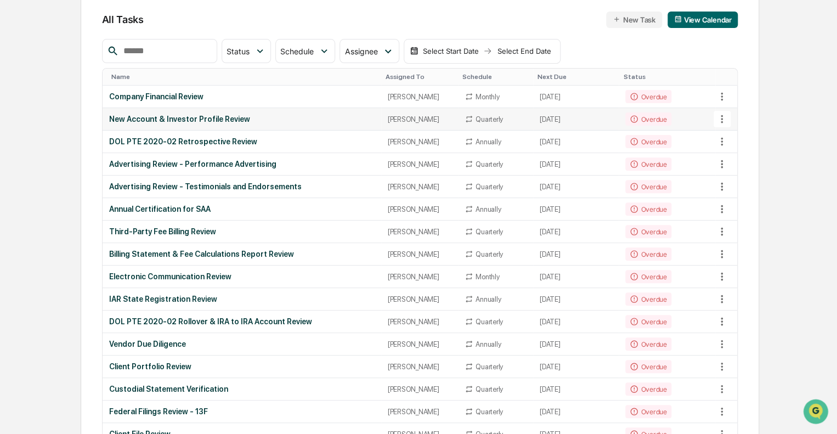
click at [188, 117] on div "New Account & Investor Profile Review" at bounding box center [241, 119] width 265 height 9
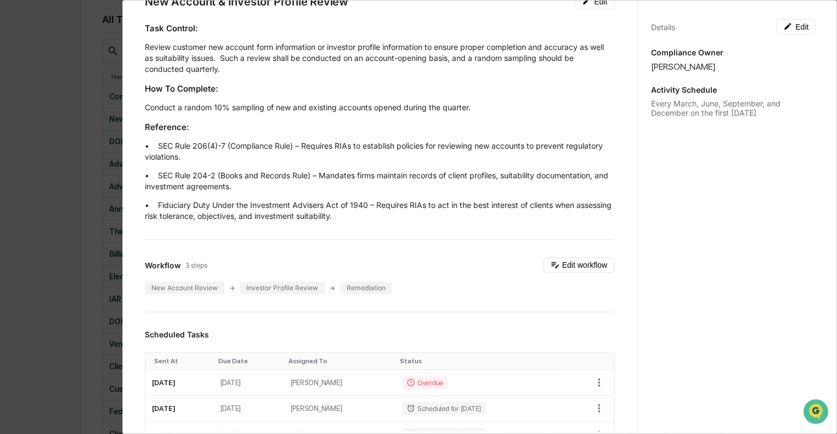
scroll to position [0, 0]
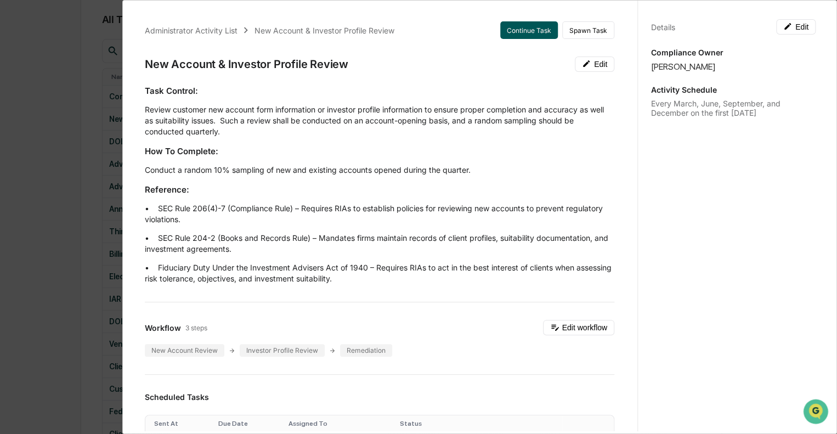
click at [524, 30] on button "Continue Task" at bounding box center [529, 30] width 58 height 18
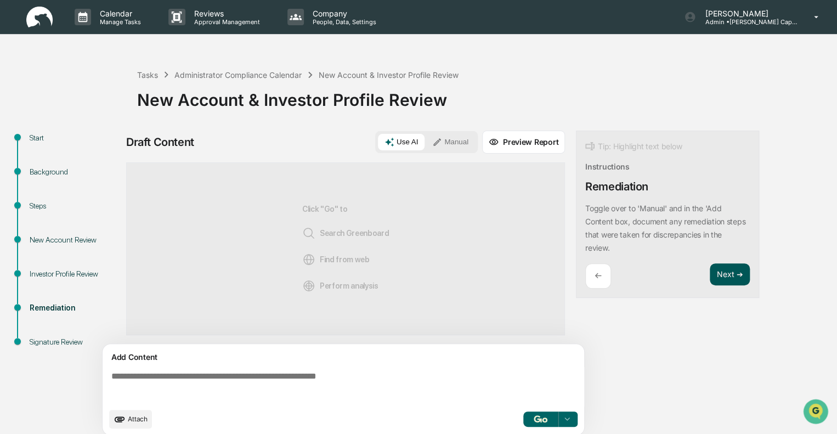
click at [724, 273] on button "Next ➔" at bounding box center [730, 274] width 40 height 22
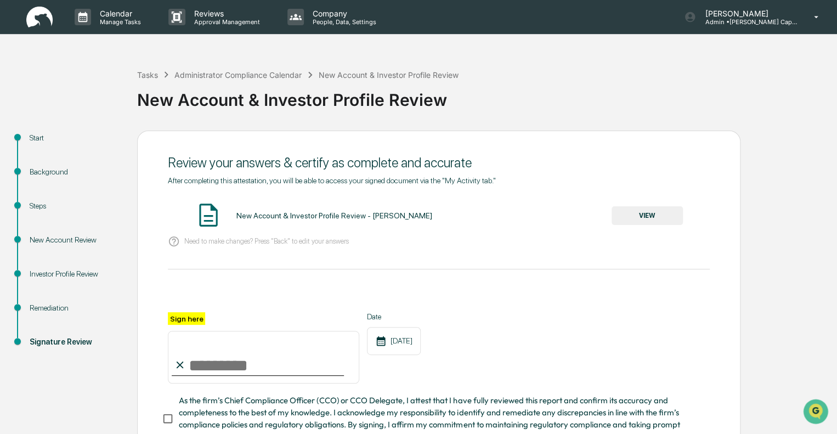
click at [634, 212] on button "VIEW" at bounding box center [646, 215] width 71 height 19
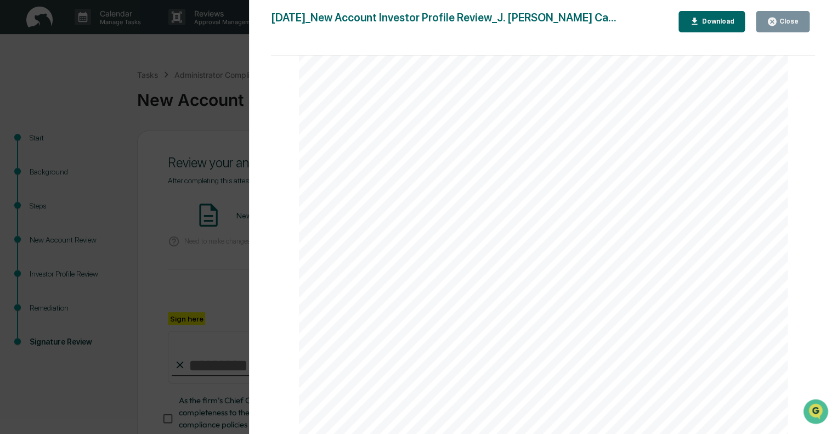
scroll to position [1066, 0]
click at [783, 19] on div "Close" at bounding box center [787, 22] width 21 height 8
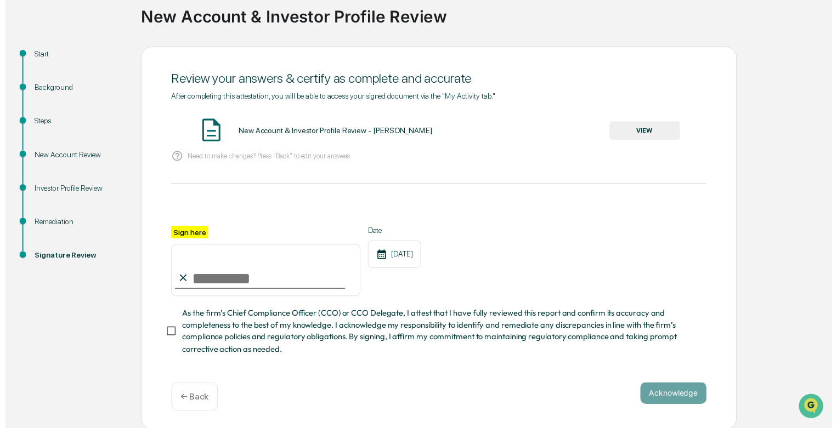
scroll to position [88, 0]
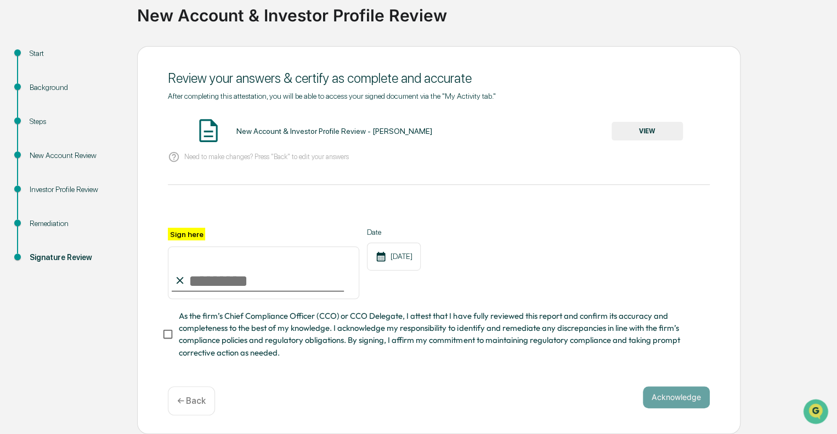
click at [226, 268] on input "Sign here" at bounding box center [263, 272] width 191 height 53
type input "**********"
click at [690, 394] on button "Acknowledge" at bounding box center [676, 397] width 67 height 22
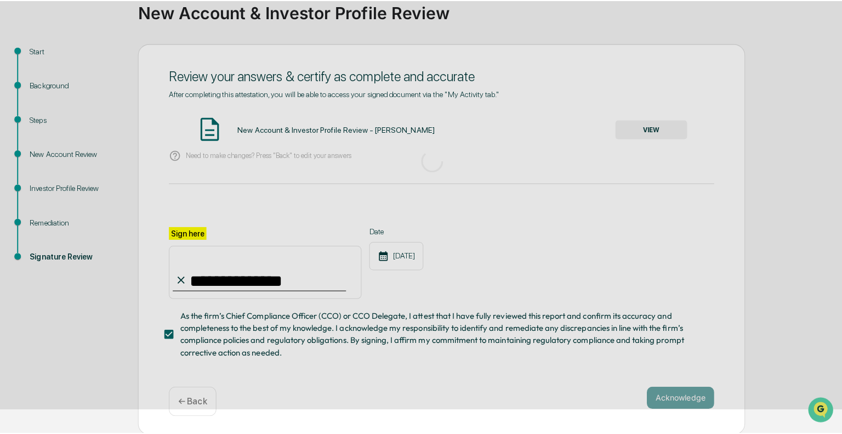
scroll to position [7, 0]
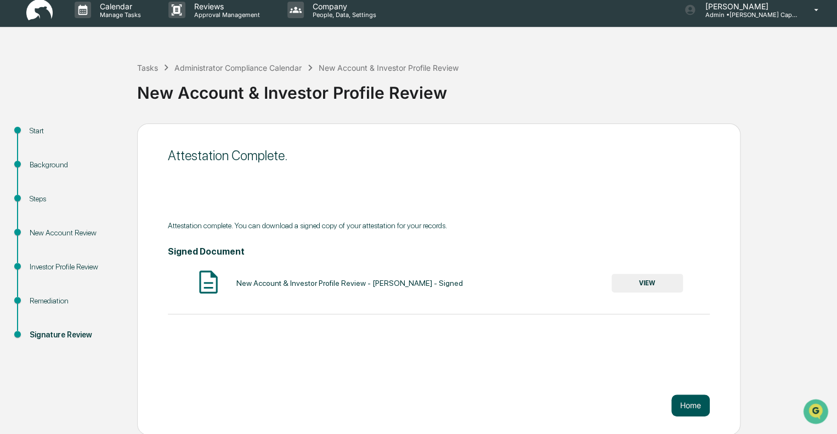
click at [686, 401] on button "Home" at bounding box center [690, 405] width 38 height 22
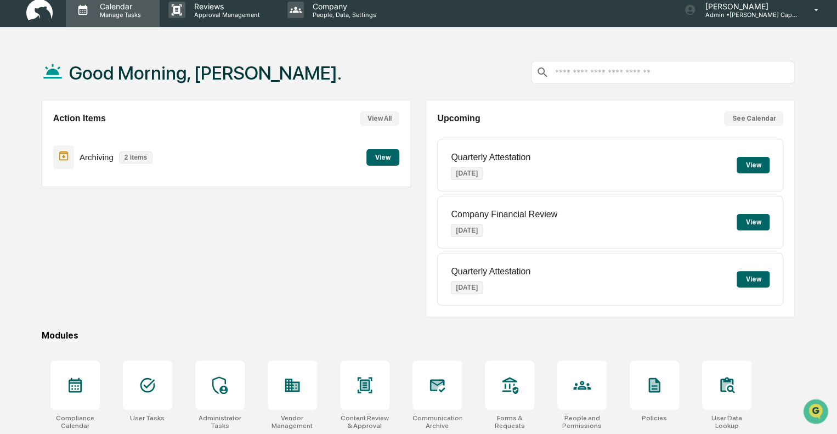
click at [111, 9] on p "Calendar" at bounding box center [118, 6] width 55 height 9
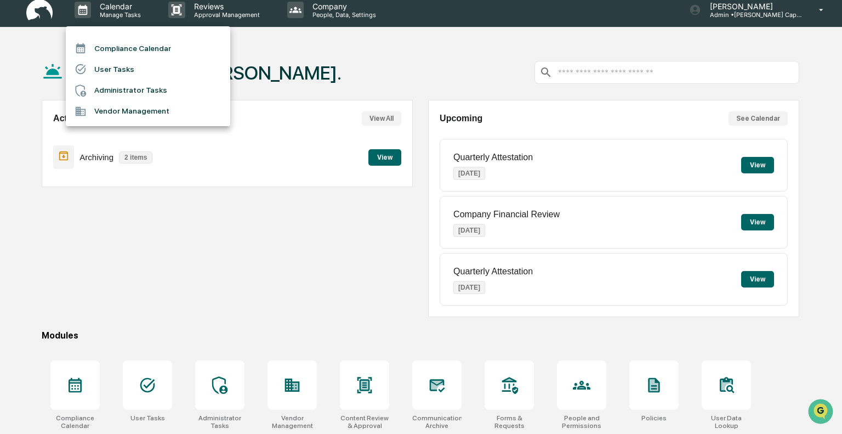
click at [124, 67] on li "User Tasks" at bounding box center [148, 69] width 165 height 21
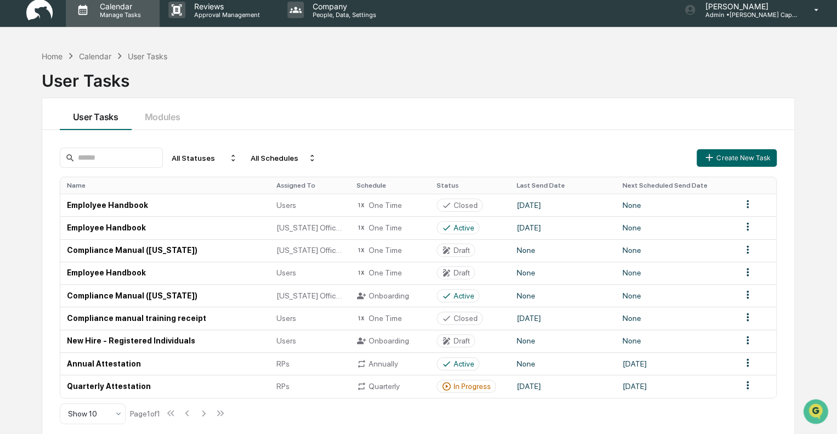
click at [115, 8] on p "Calendar" at bounding box center [118, 6] width 55 height 9
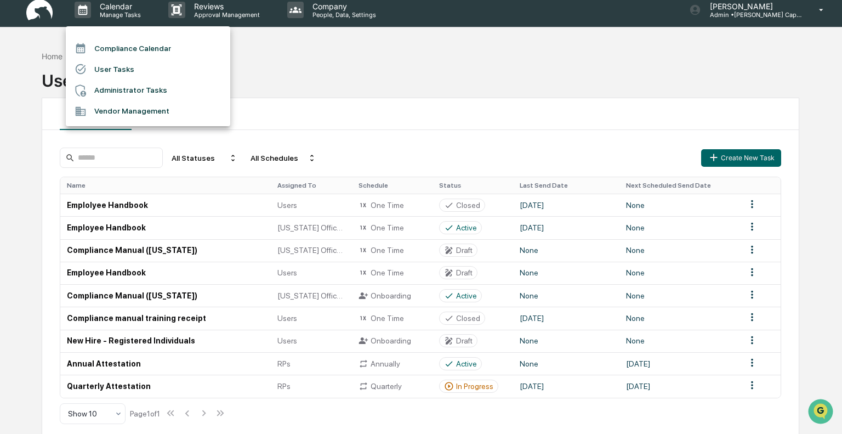
click at [117, 86] on li "Administrator Tasks" at bounding box center [148, 90] width 165 height 21
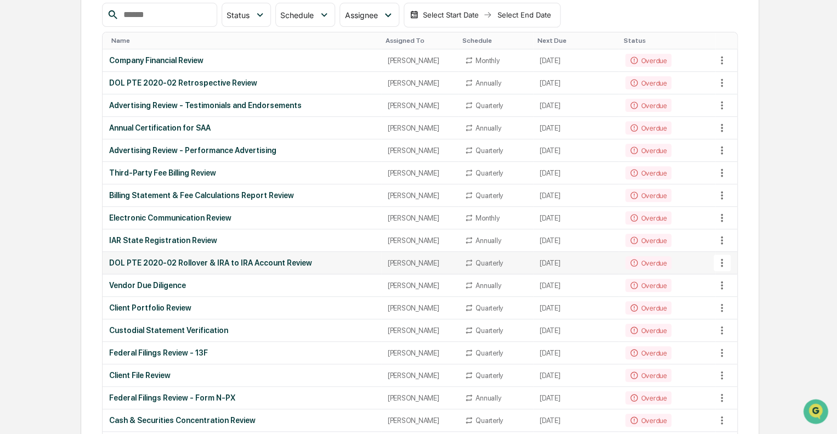
scroll to position [165, 0]
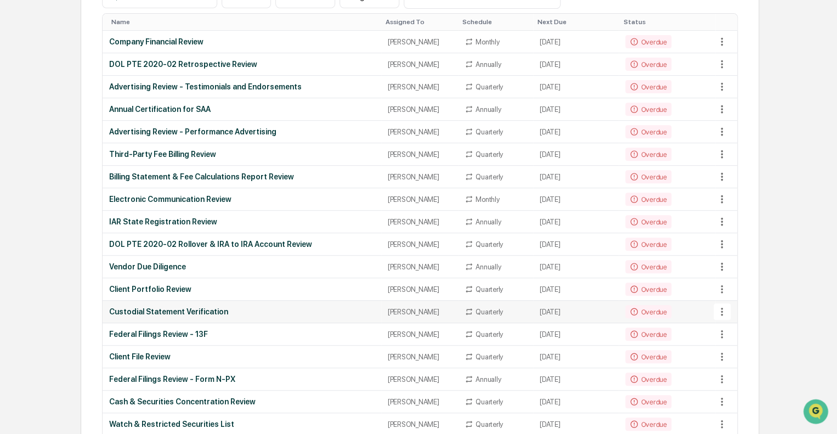
click at [228, 311] on div "Custodial Statement Verification" at bounding box center [241, 311] width 265 height 9
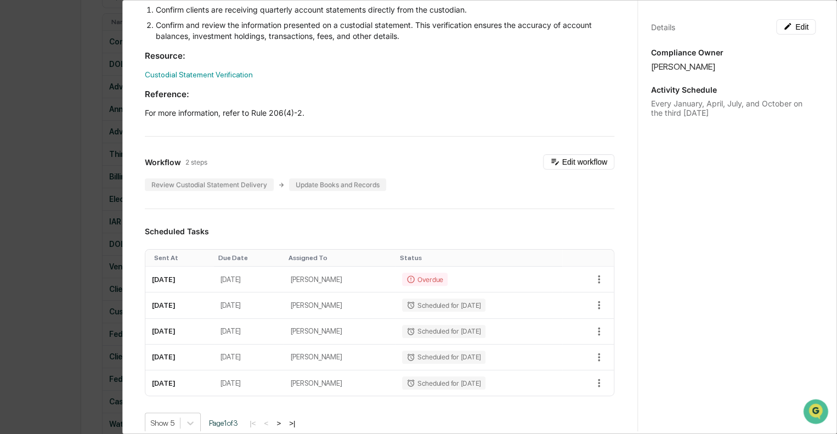
scroll to position [0, 0]
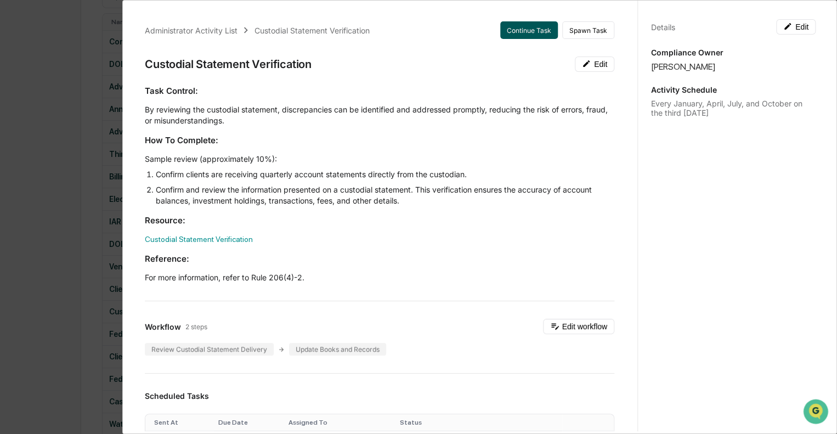
click at [510, 25] on button "Continue Task" at bounding box center [529, 30] width 58 height 18
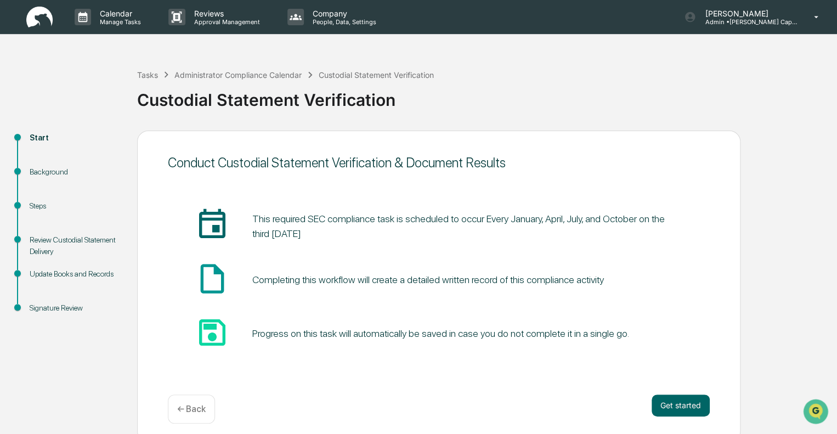
scroll to position [7, 0]
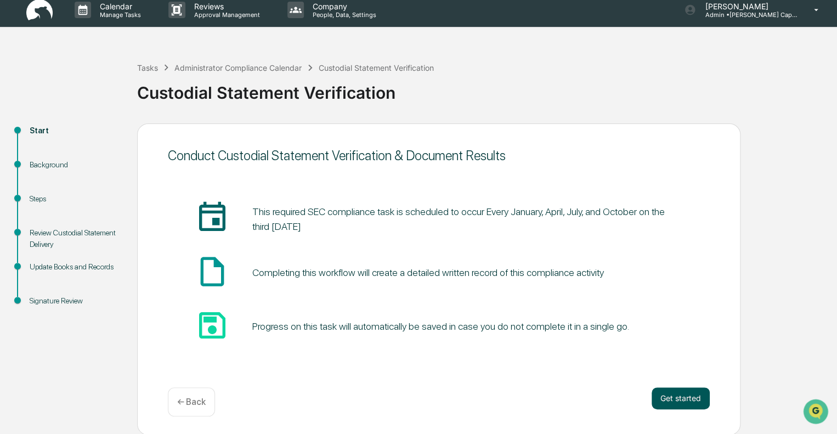
click at [677, 401] on button "Get started" at bounding box center [680, 398] width 58 height 22
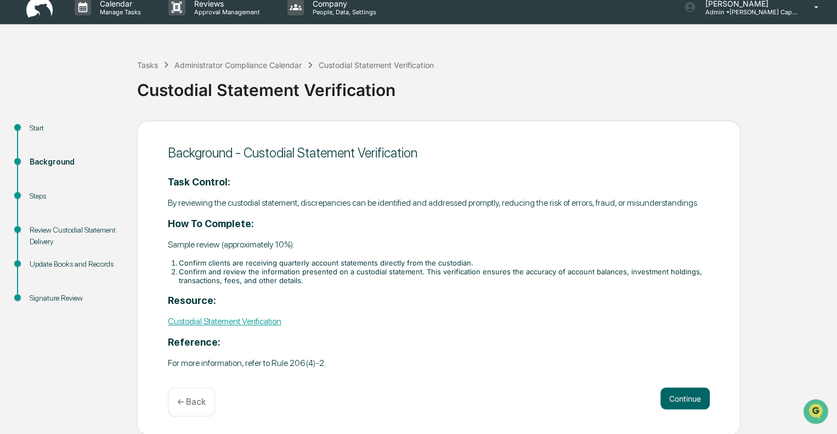
scroll to position [10, 0]
click at [675, 395] on button "Continue" at bounding box center [684, 398] width 49 height 22
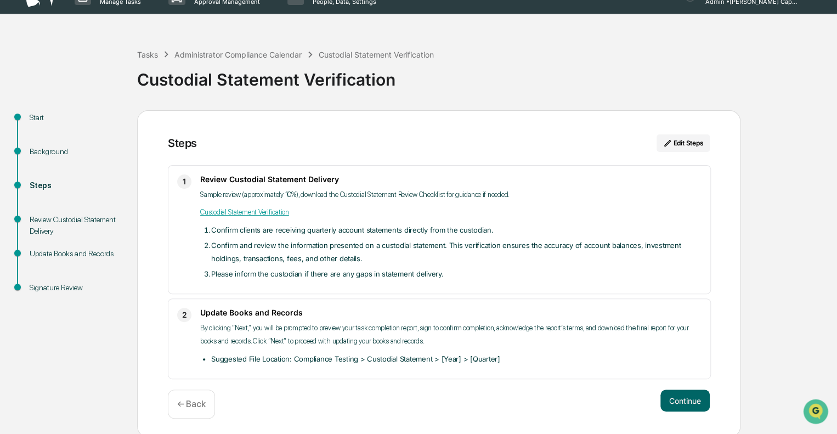
scroll to position [22, 0]
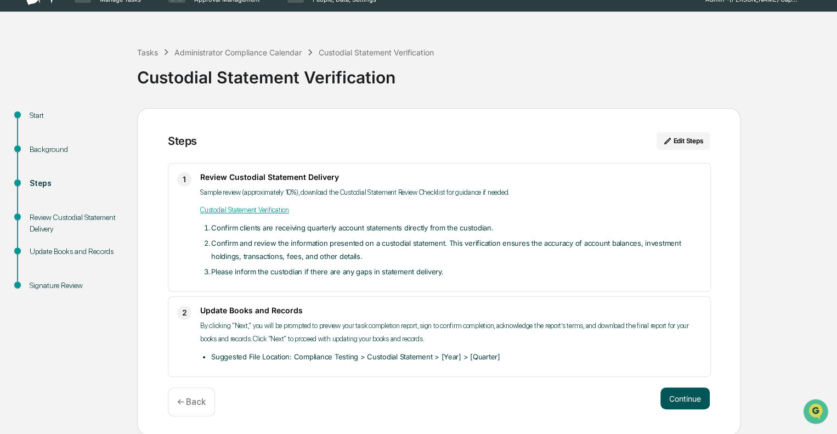
click at [682, 397] on button "Continue" at bounding box center [684, 398] width 49 height 22
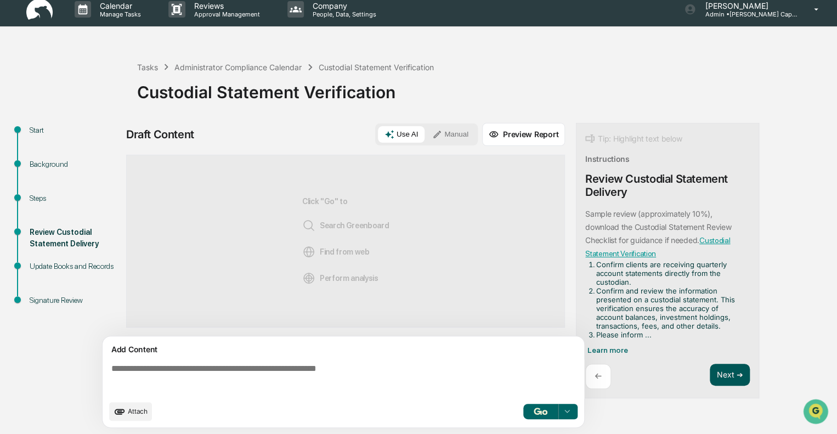
click at [726, 377] on button "Next ➔" at bounding box center [730, 375] width 40 height 22
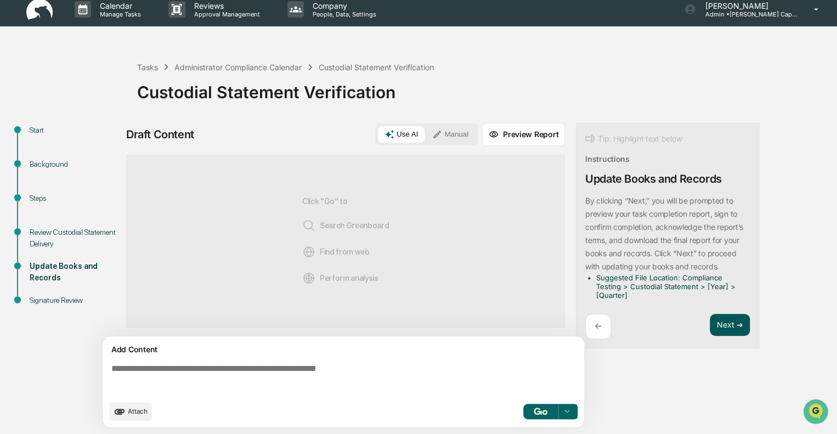
click at [731, 324] on button "Next ➔" at bounding box center [730, 325] width 40 height 22
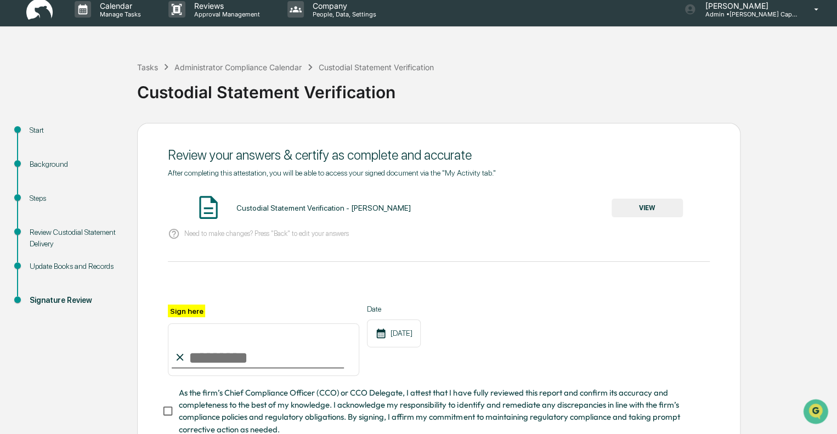
click at [638, 203] on button "VIEW" at bounding box center [646, 208] width 71 height 19
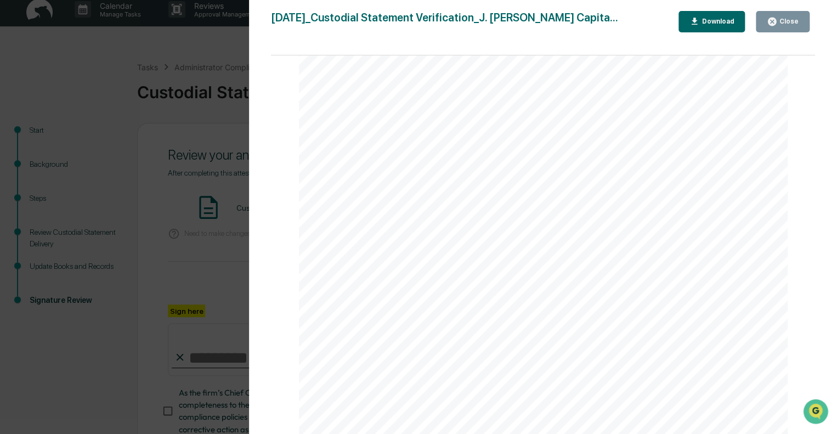
scroll to position [1066, 0]
click at [776, 18] on icon "button" at bounding box center [772, 21] width 10 height 10
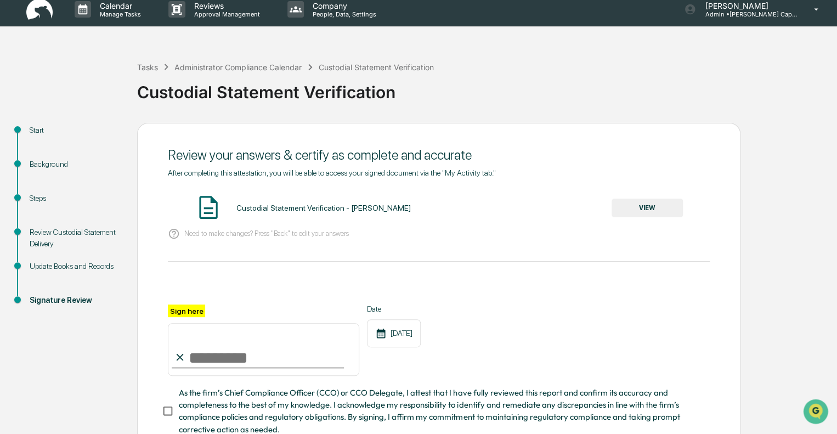
click at [224, 355] on input "Sign here" at bounding box center [263, 349] width 191 height 53
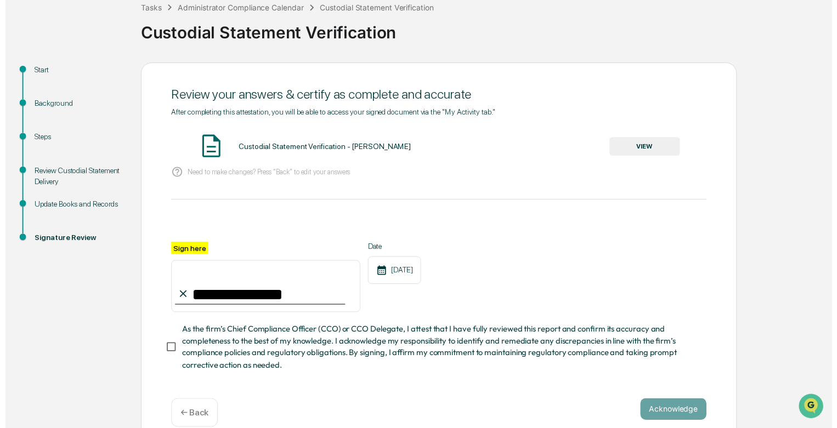
scroll to position [88, 0]
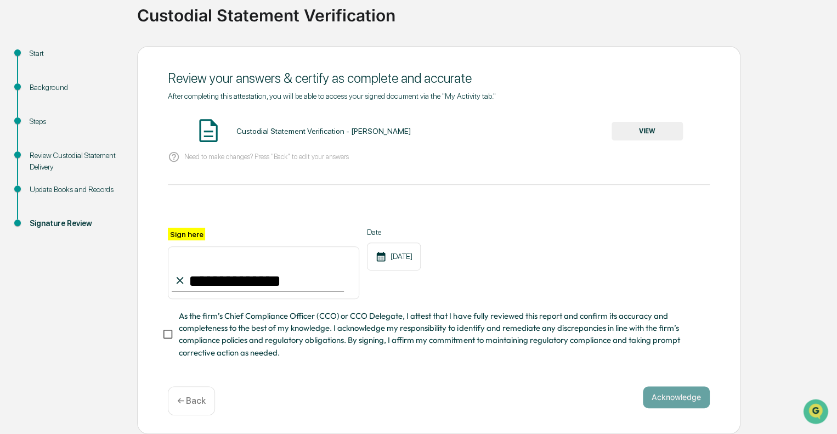
type input "**********"
click at [664, 401] on button "Acknowledge" at bounding box center [676, 397] width 67 height 22
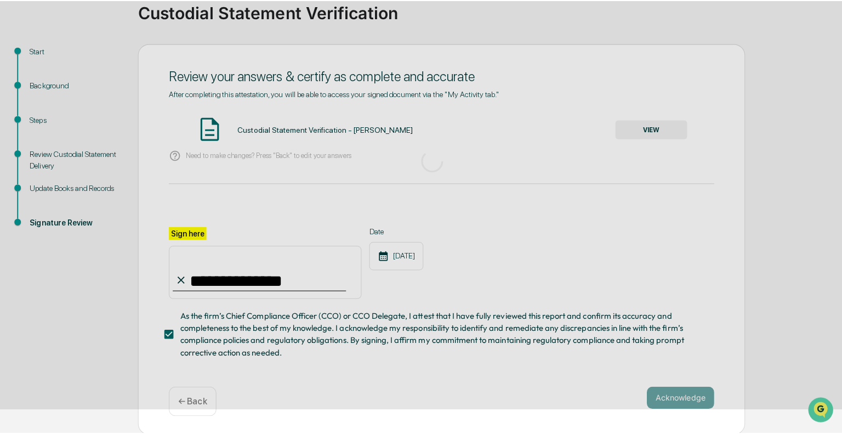
scroll to position [7, 0]
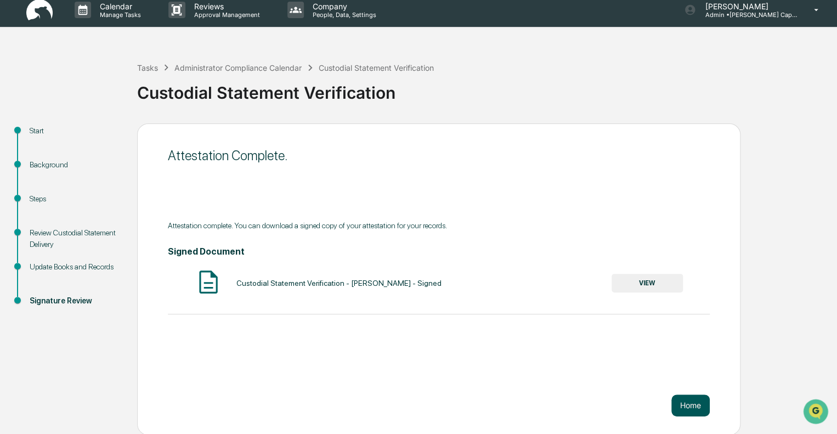
click at [689, 400] on button "Home" at bounding box center [690, 405] width 38 height 22
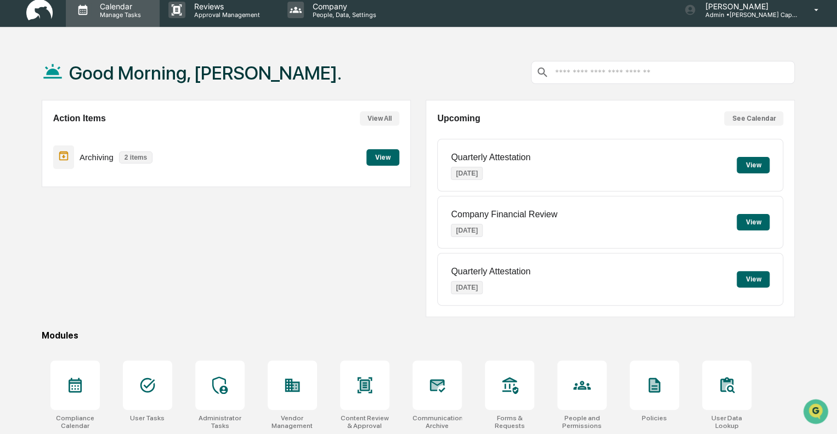
click at [112, 9] on p "Calendar" at bounding box center [118, 6] width 55 height 9
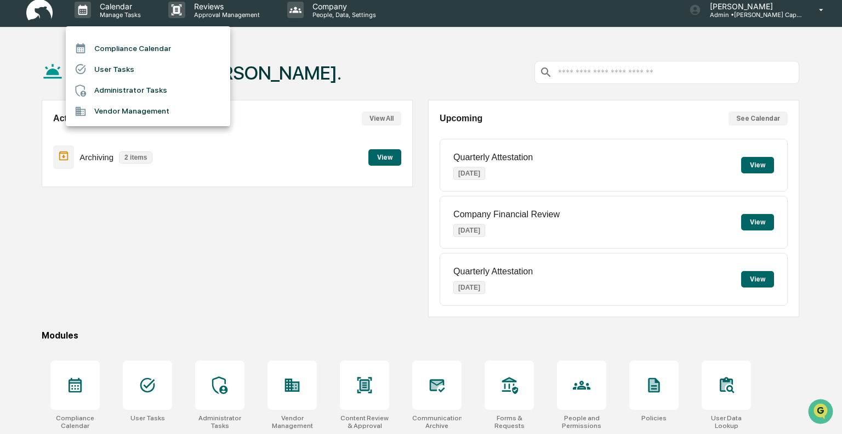
click at [115, 83] on li "Administrator Tasks" at bounding box center [148, 90] width 165 height 21
